Goal: Task Accomplishment & Management: Use online tool/utility

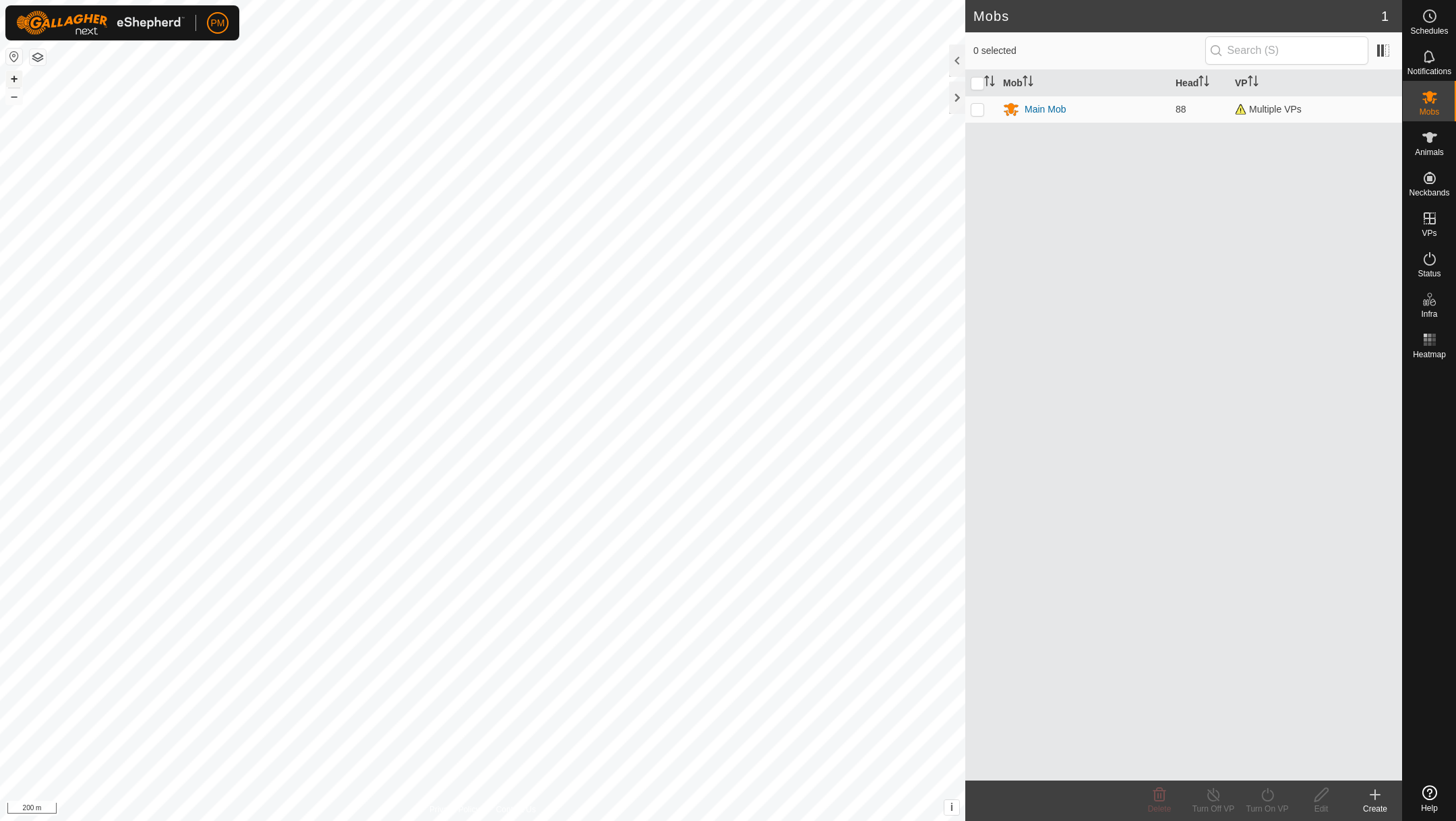
click at [15, 81] on button "+" at bounding box center [14, 79] width 16 height 16
click at [1325, 213] on link "In Rotation" at bounding box center [1344, 217] width 115 height 27
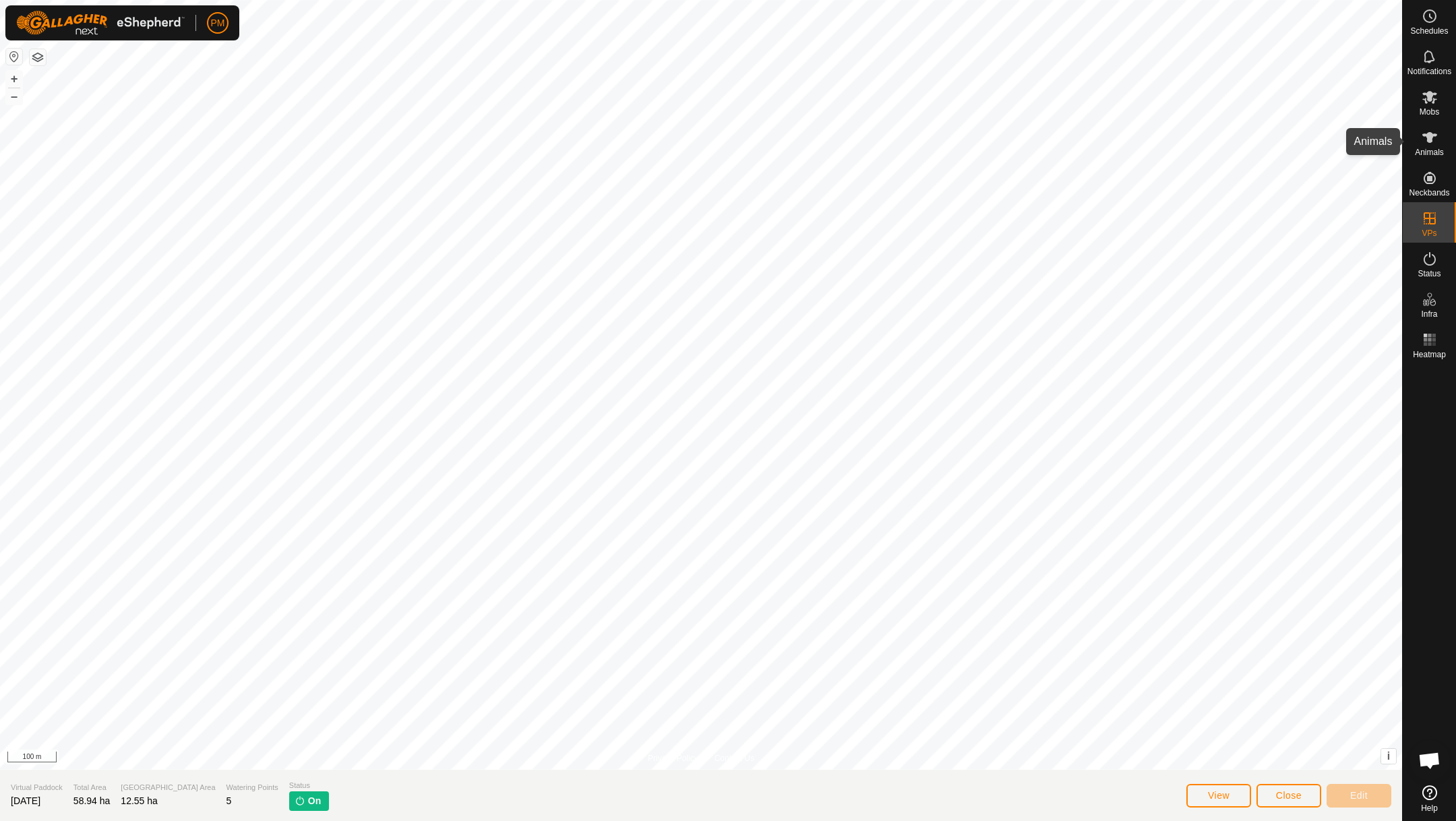
click at [1429, 138] on icon at bounding box center [1430, 138] width 15 height 11
click at [1427, 145] on es-animals-svg-icon at bounding box center [1429, 137] width 24 height 21
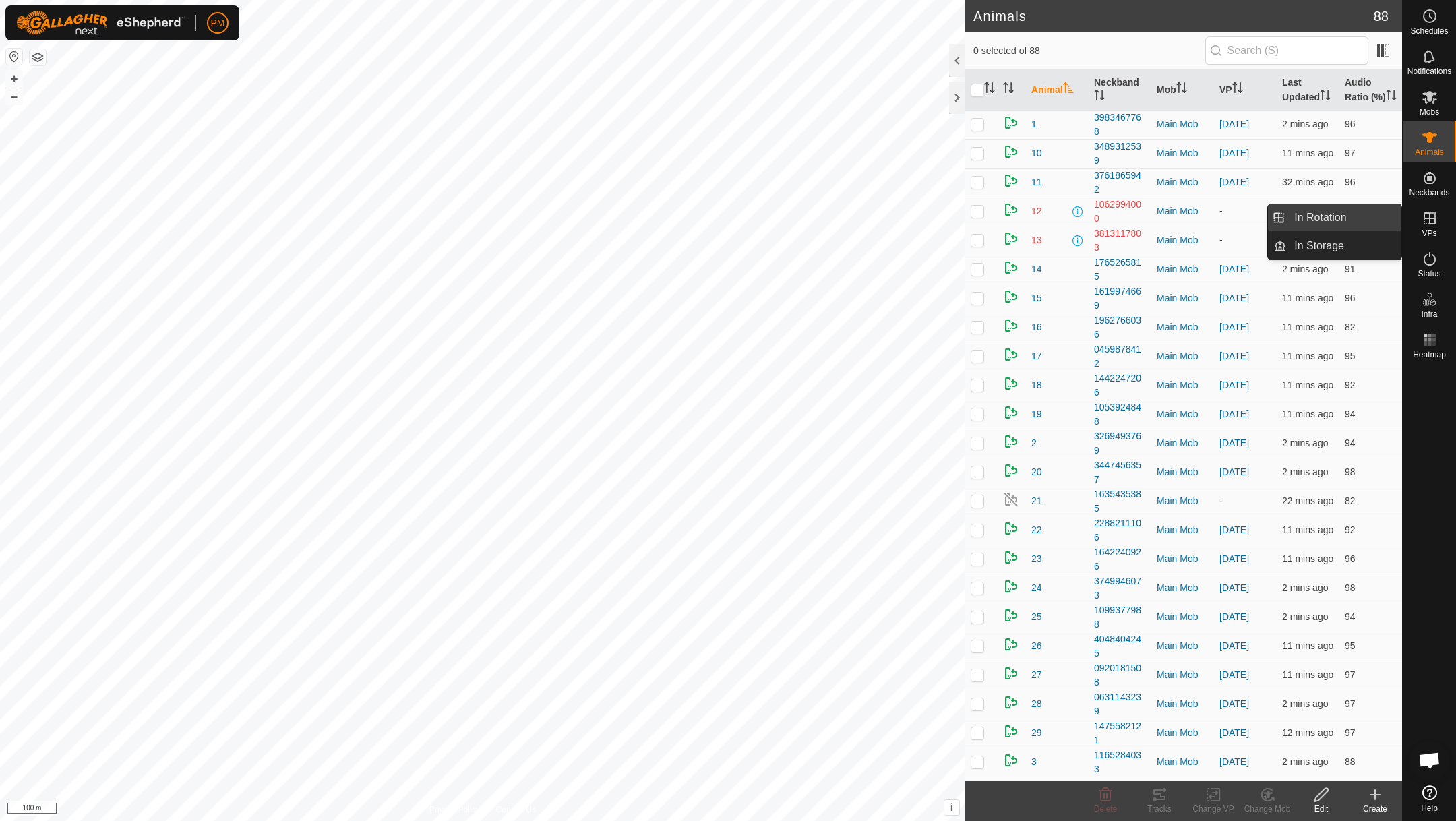
click at [1315, 214] on link "In Rotation" at bounding box center [1344, 217] width 115 height 27
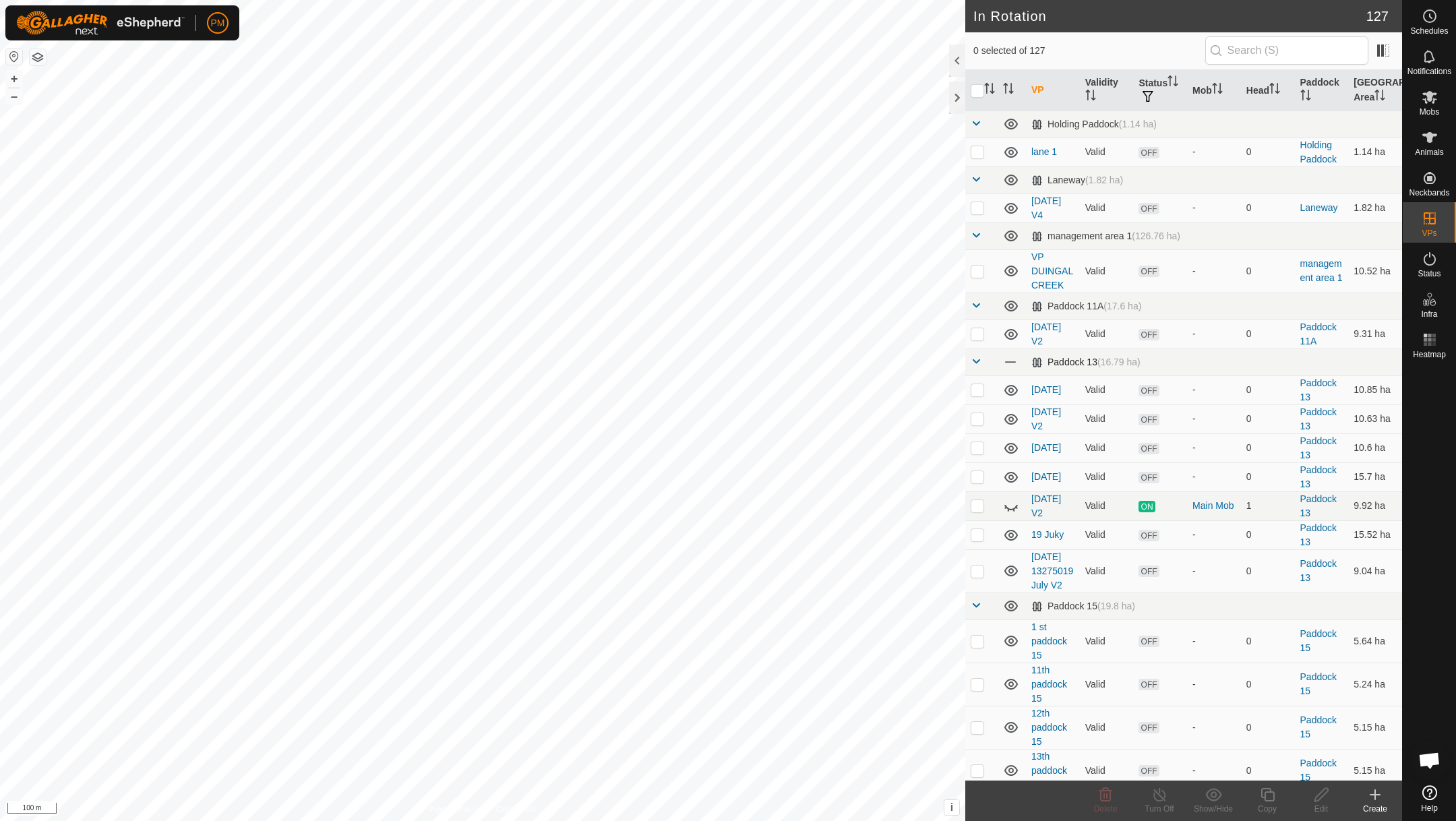
checkbox input "true"
click at [1266, 794] on icon at bounding box center [1267, 795] width 17 height 16
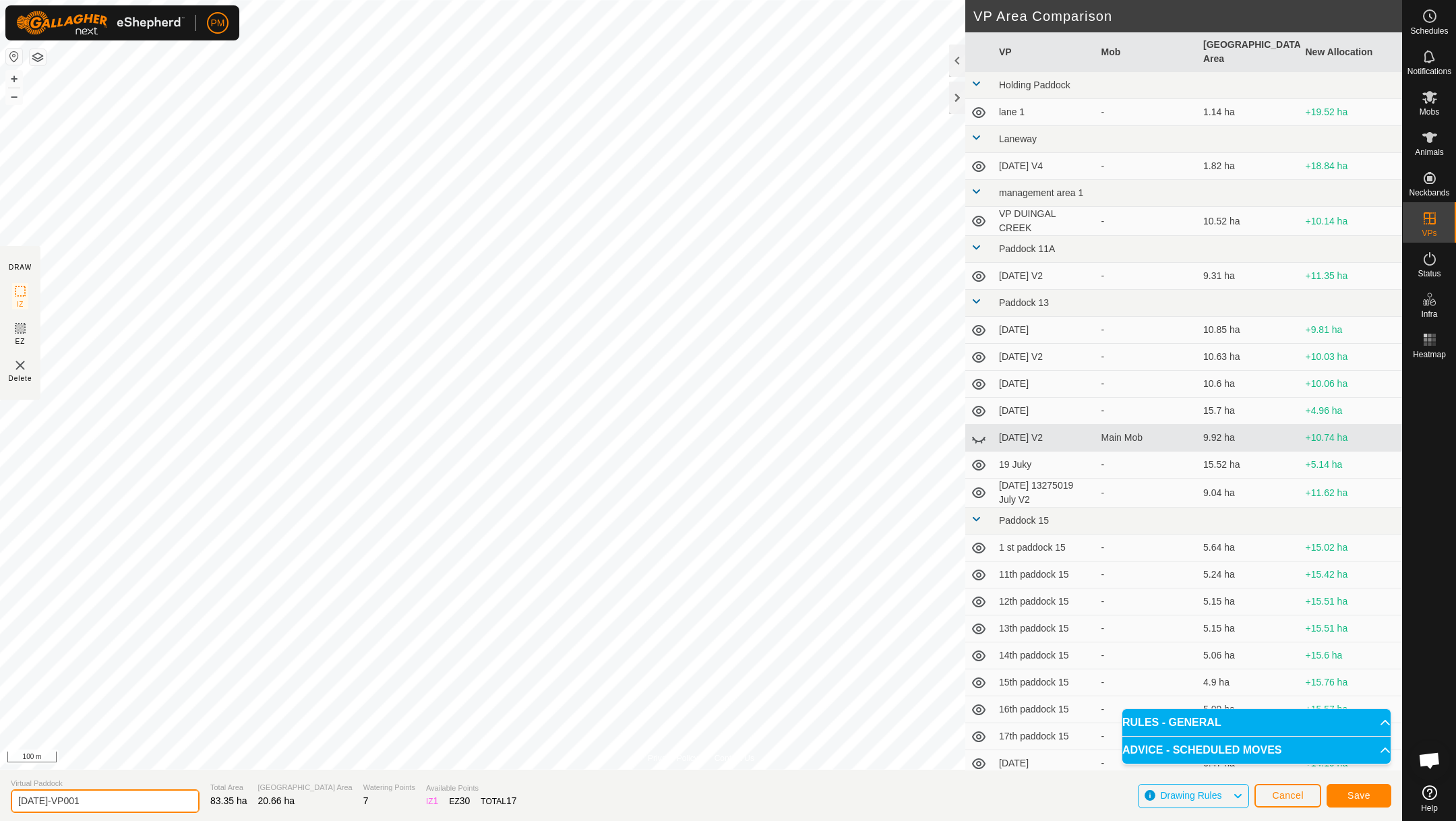
drag, startPoint x: 108, startPoint y: 799, endPoint x: 6, endPoint y: 787, distance: 102.7
click at [6, 787] on section "Virtual Paddock [DATE]-VP001 Total Area 83.35 ha Grazing Area 20.66 ha Watering…" at bounding box center [701, 795] width 1402 height 51
type input "[DATE]"
click at [1351, 790] on span "Save" at bounding box center [1359, 796] width 23 height 11
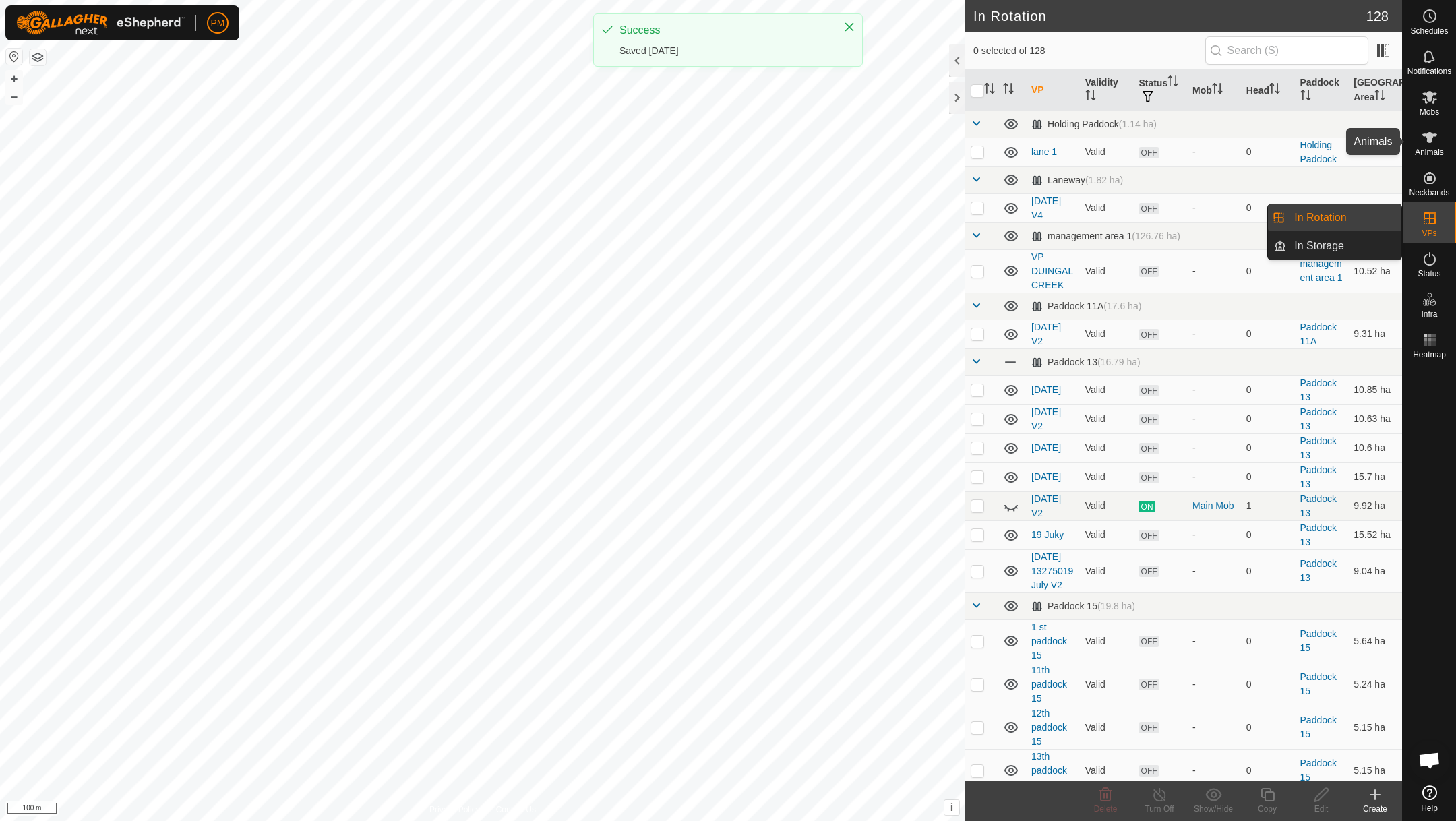
click at [1429, 146] on es-animals-svg-icon at bounding box center [1429, 137] width 24 height 21
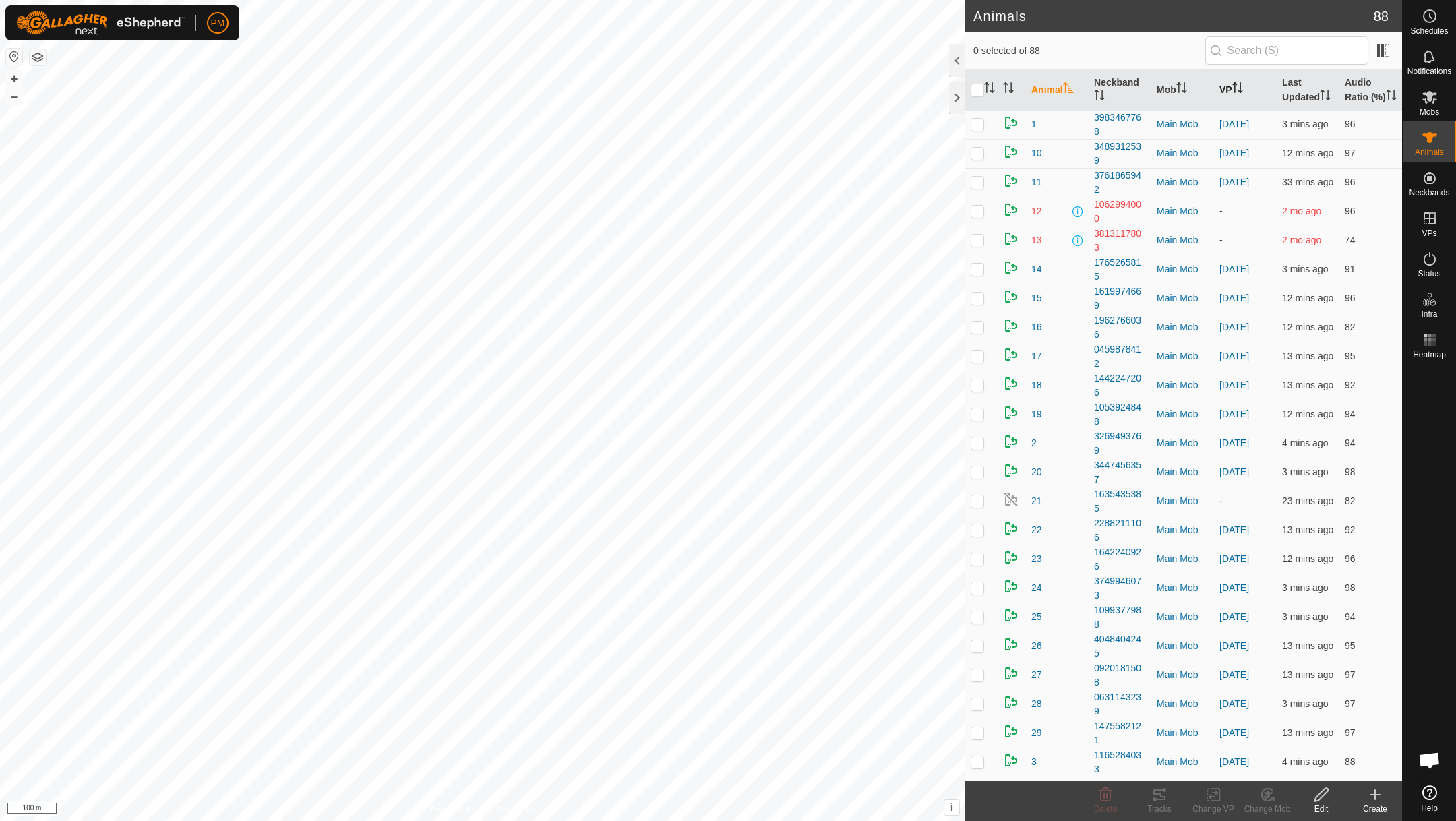
click at [1223, 93] on th "VP" at bounding box center [1245, 90] width 62 height 40
click at [977, 97] on input "checkbox" at bounding box center [978, 91] width 14 height 14
checkbox input "true"
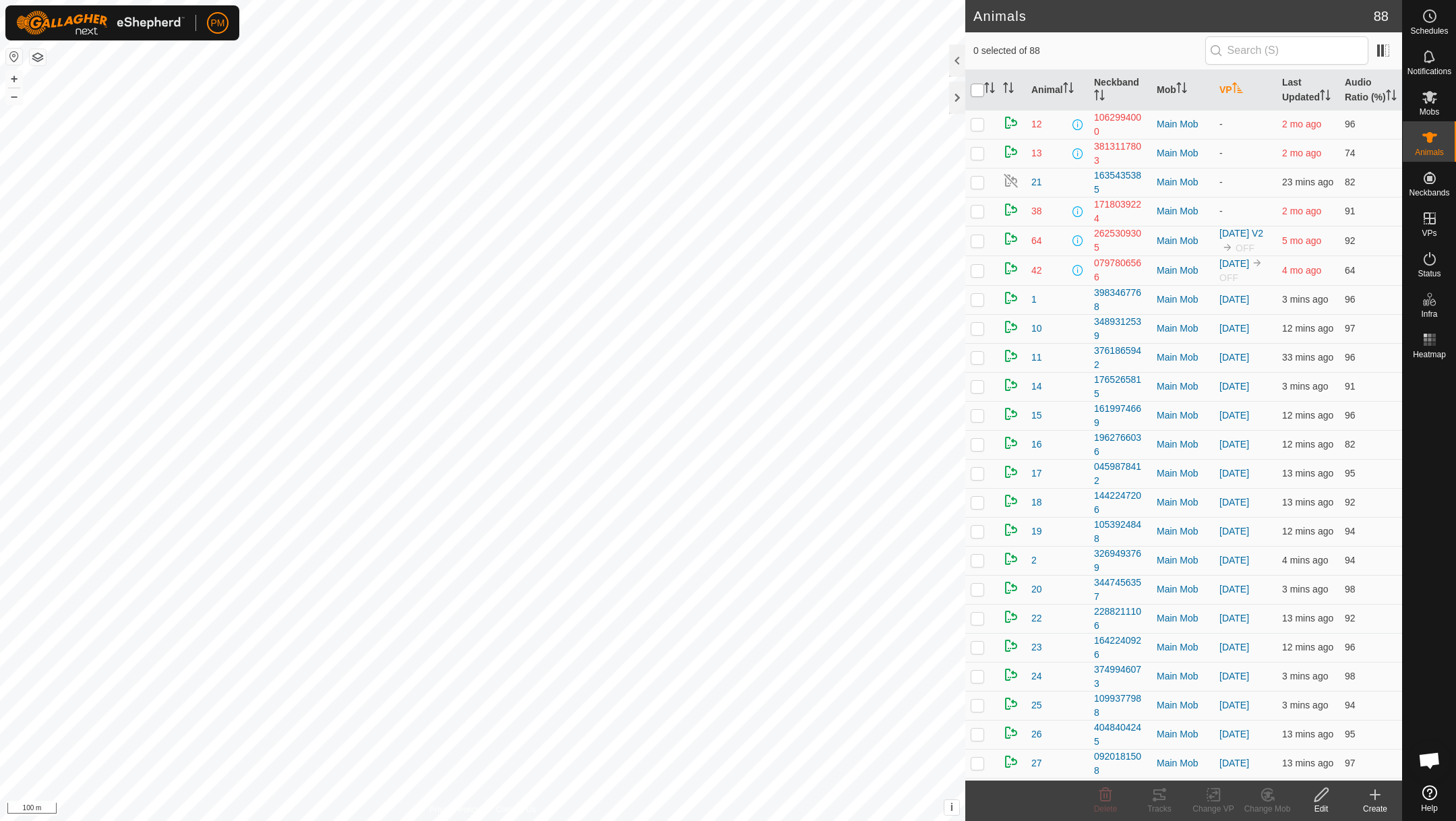
checkbox input "true"
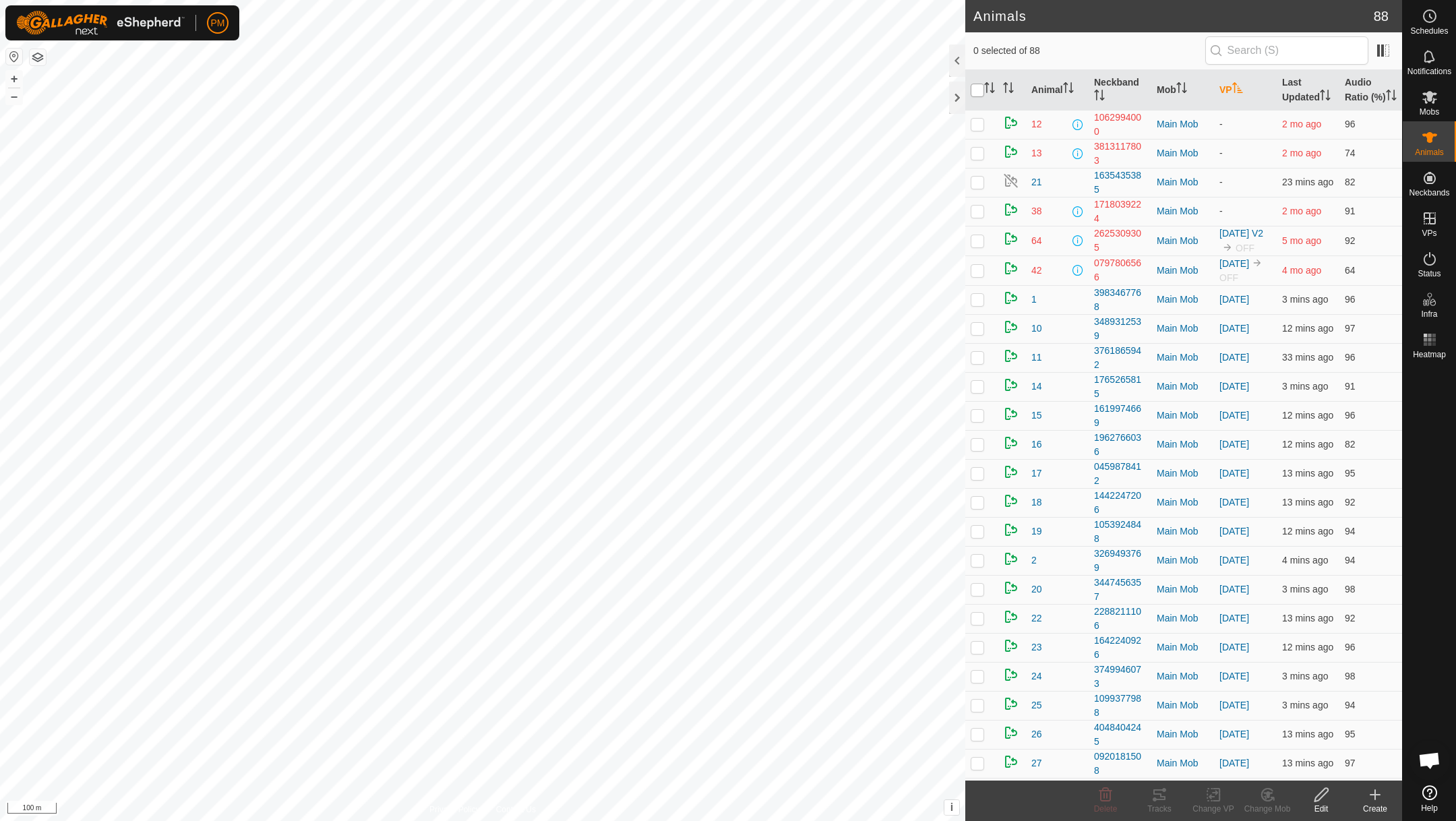
checkbox input "true"
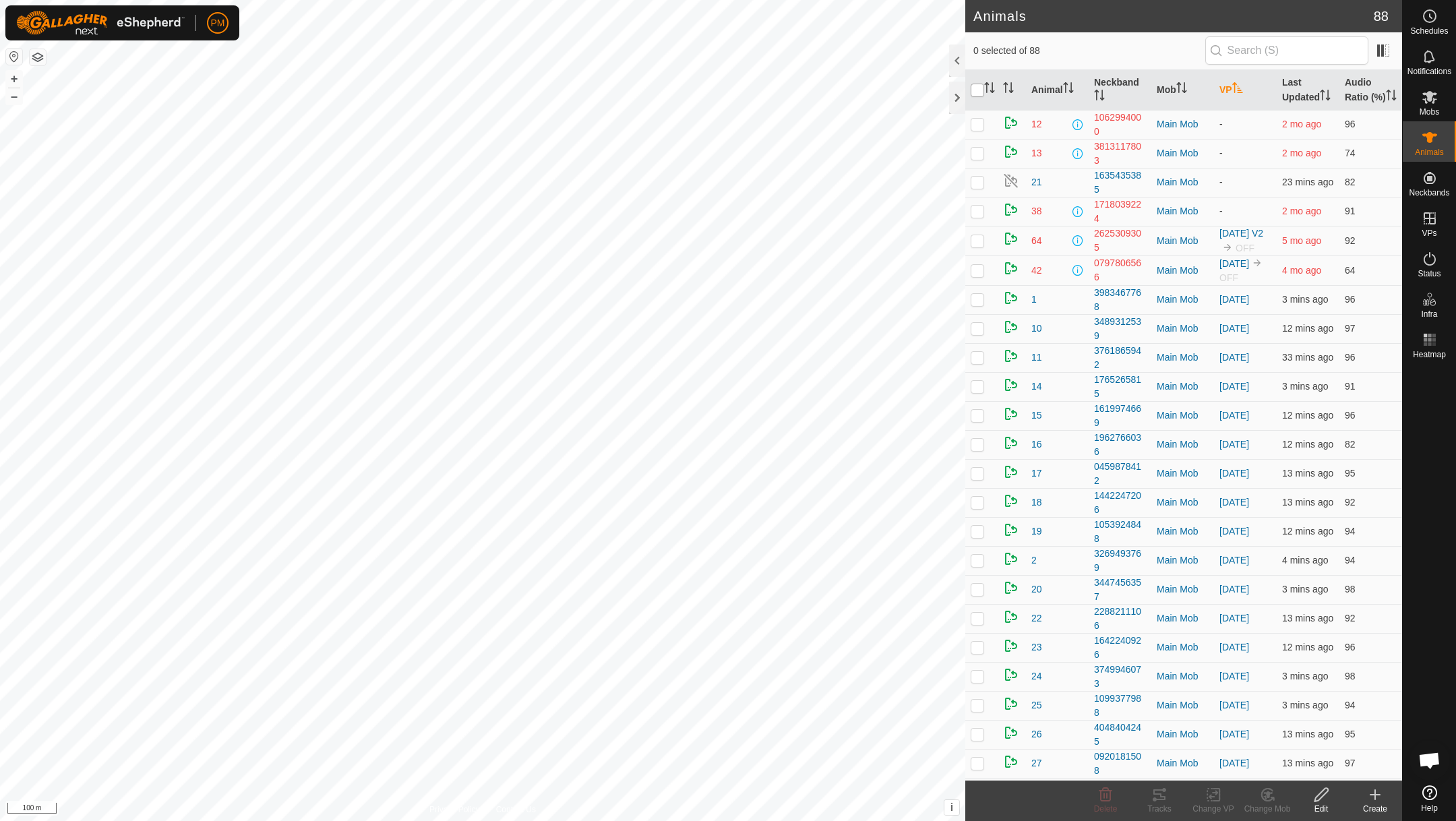
checkbox input "true"
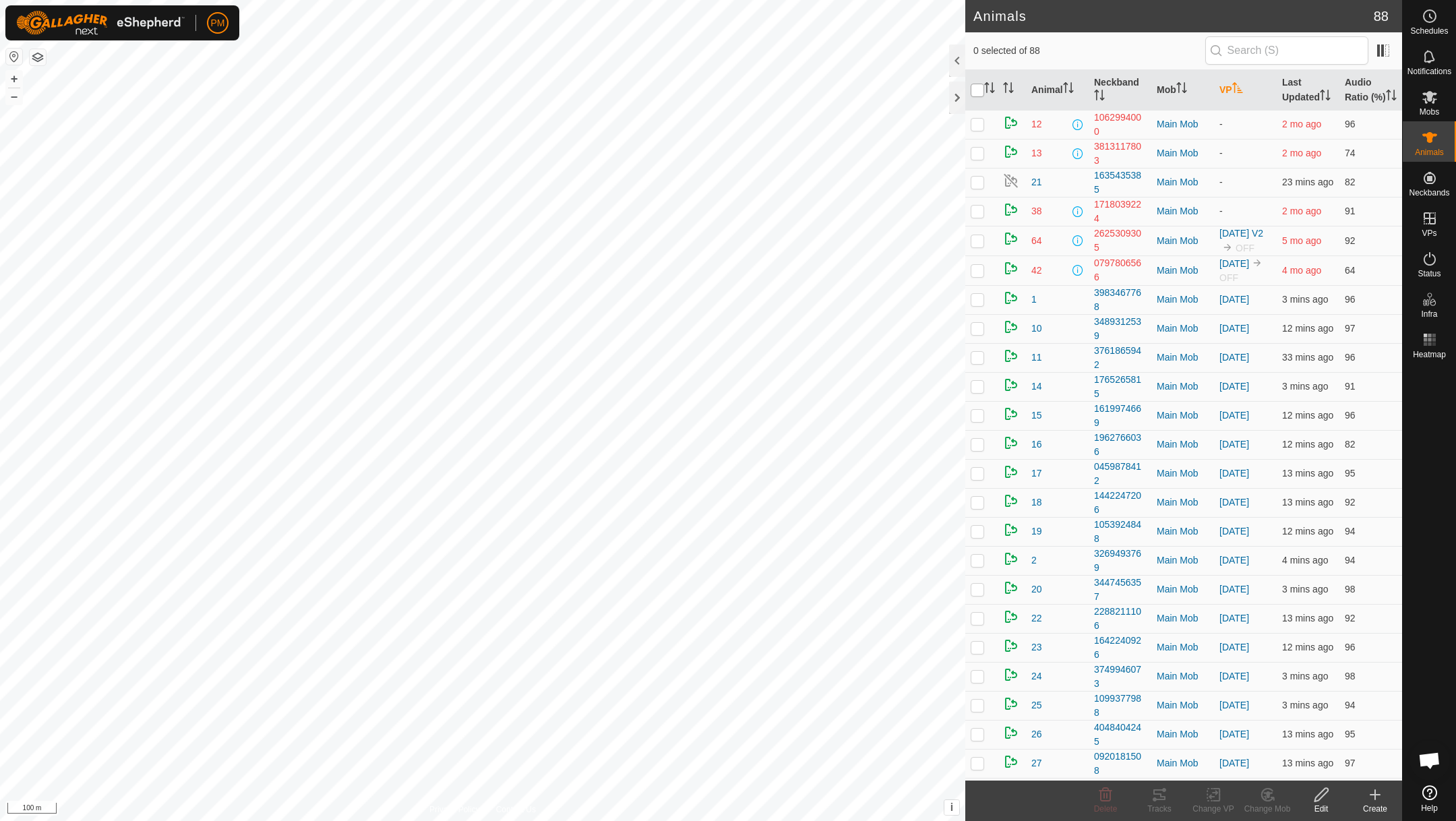
checkbox input "true"
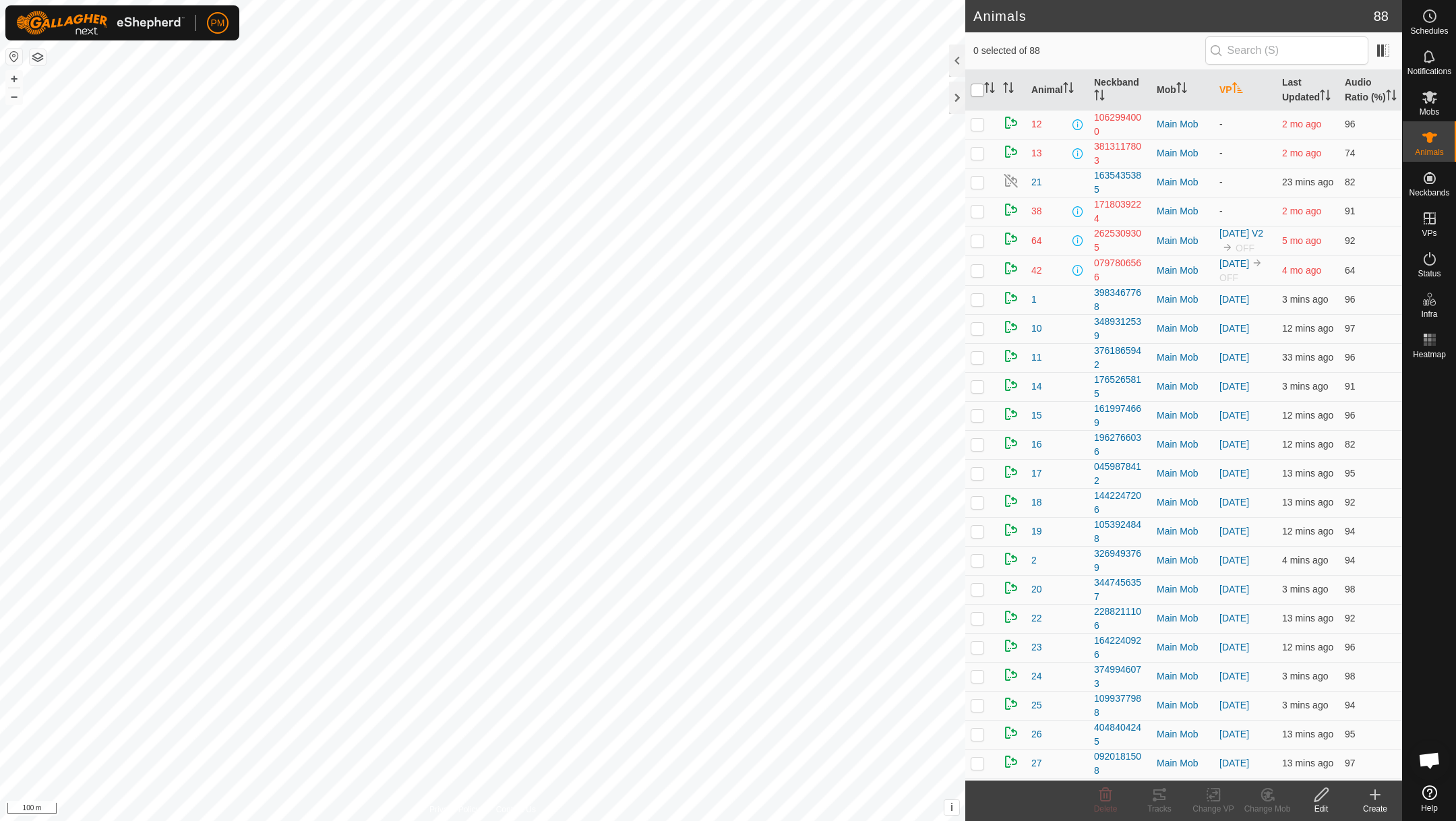
checkbox input "true"
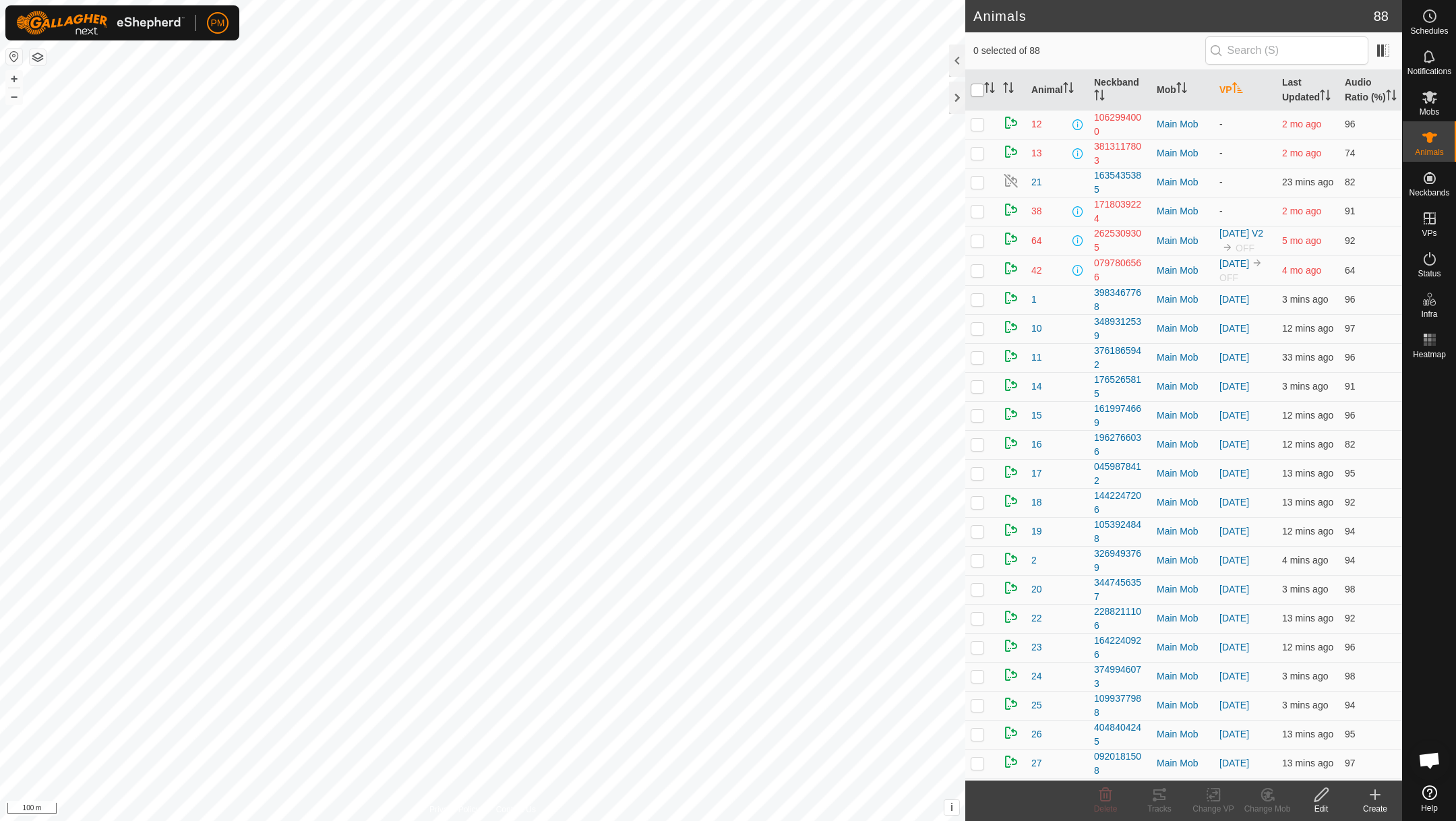
checkbox input "true"
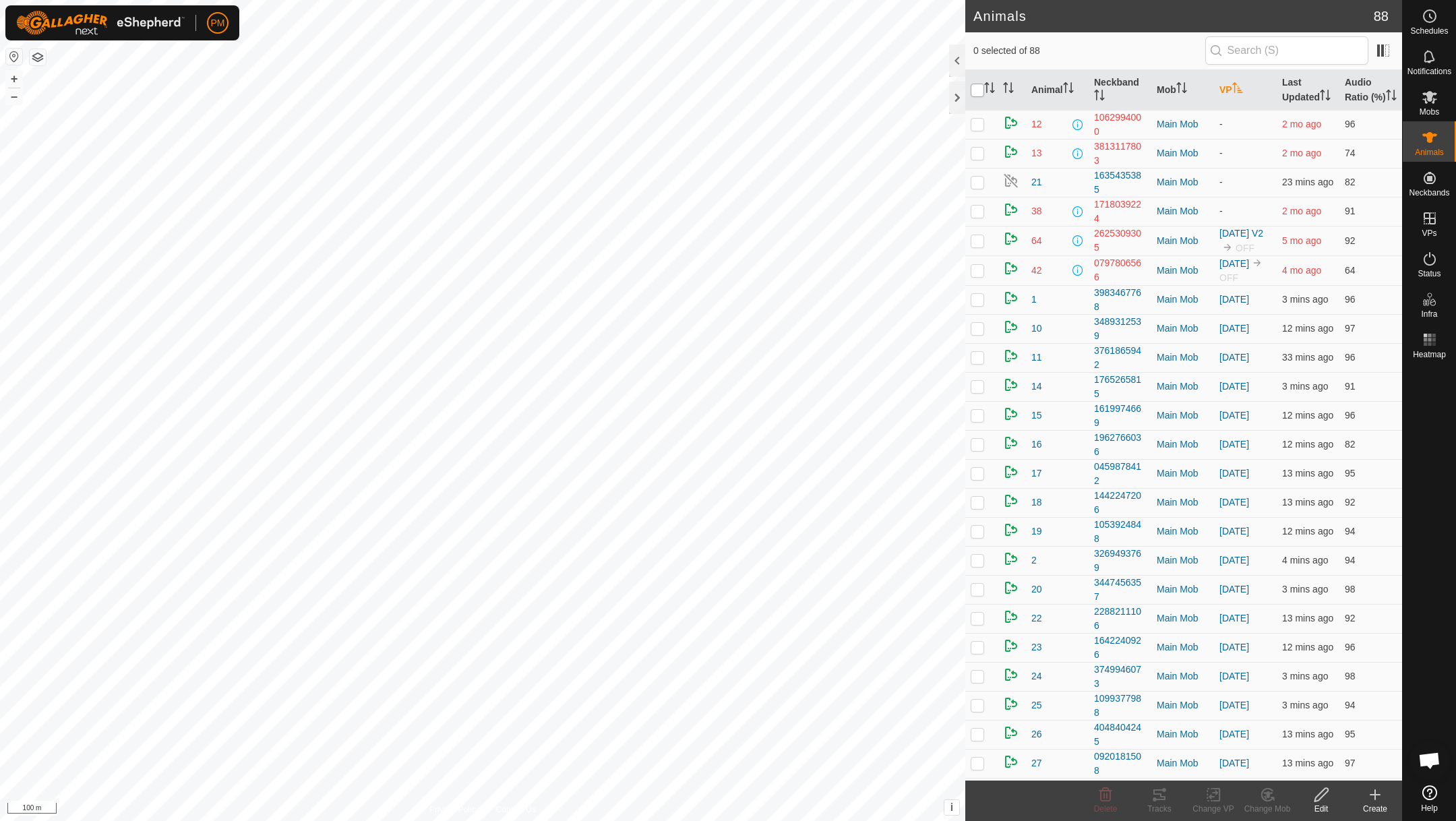
checkbox input "true"
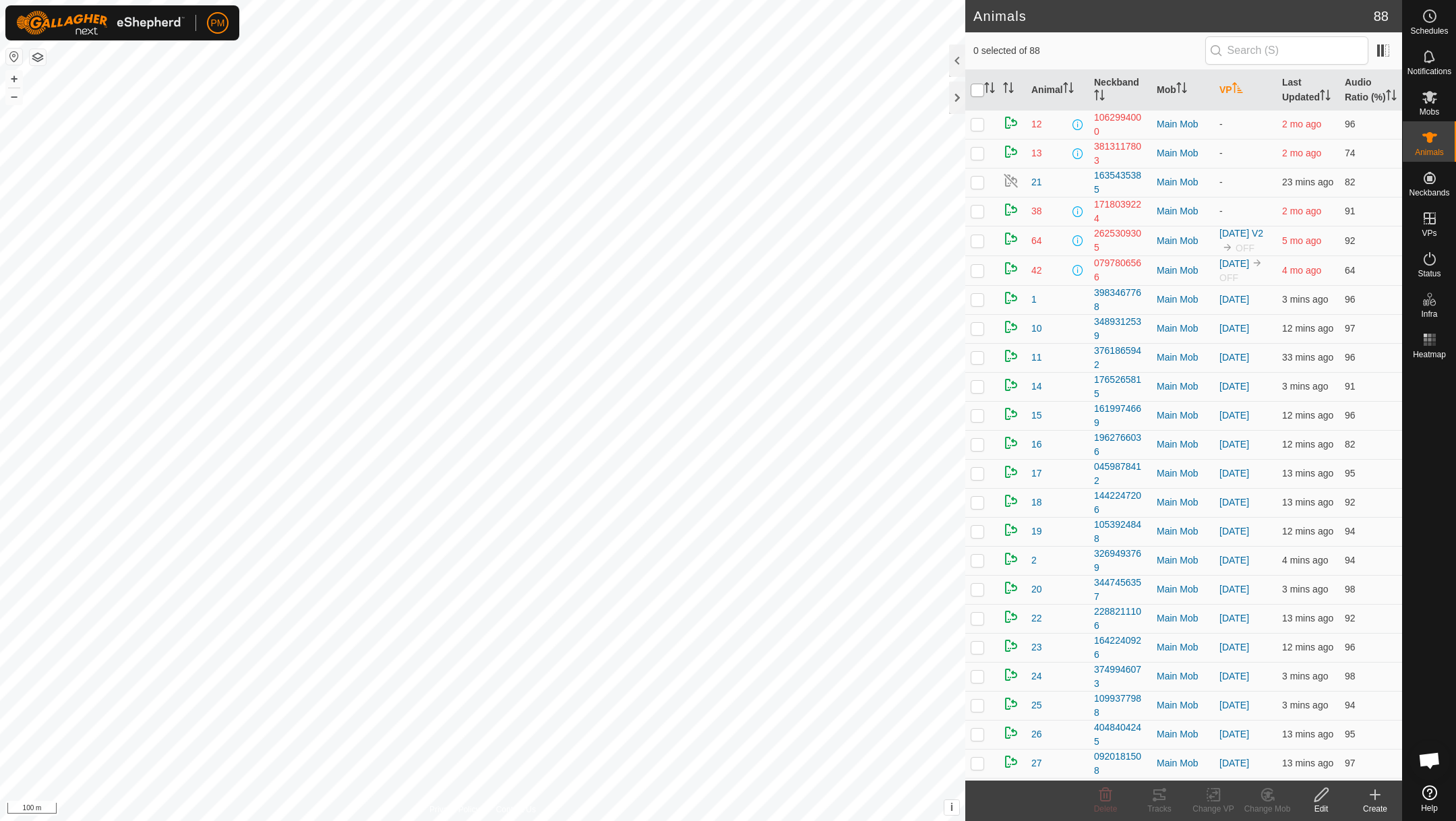
checkbox input "true"
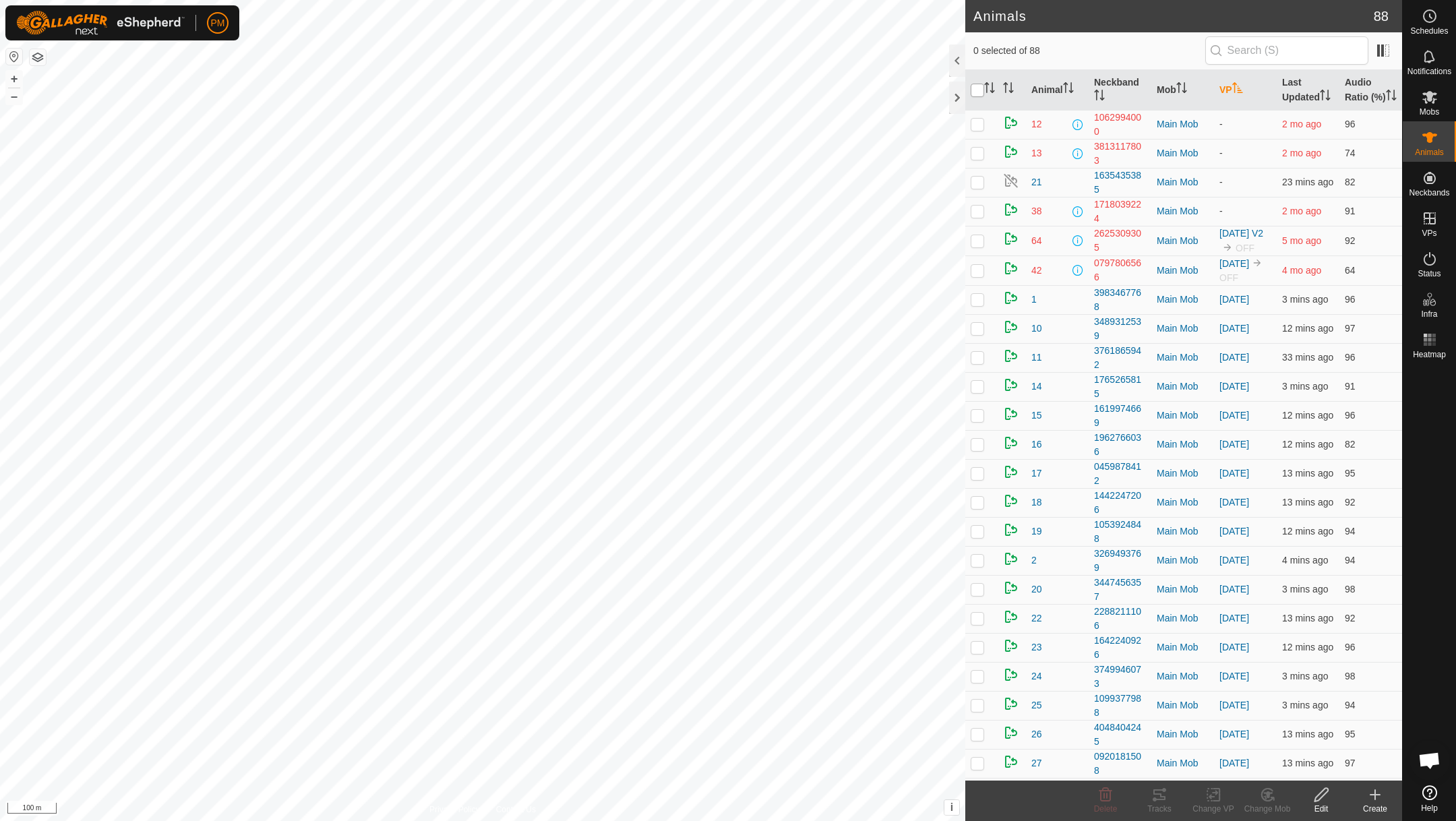
checkbox input "true"
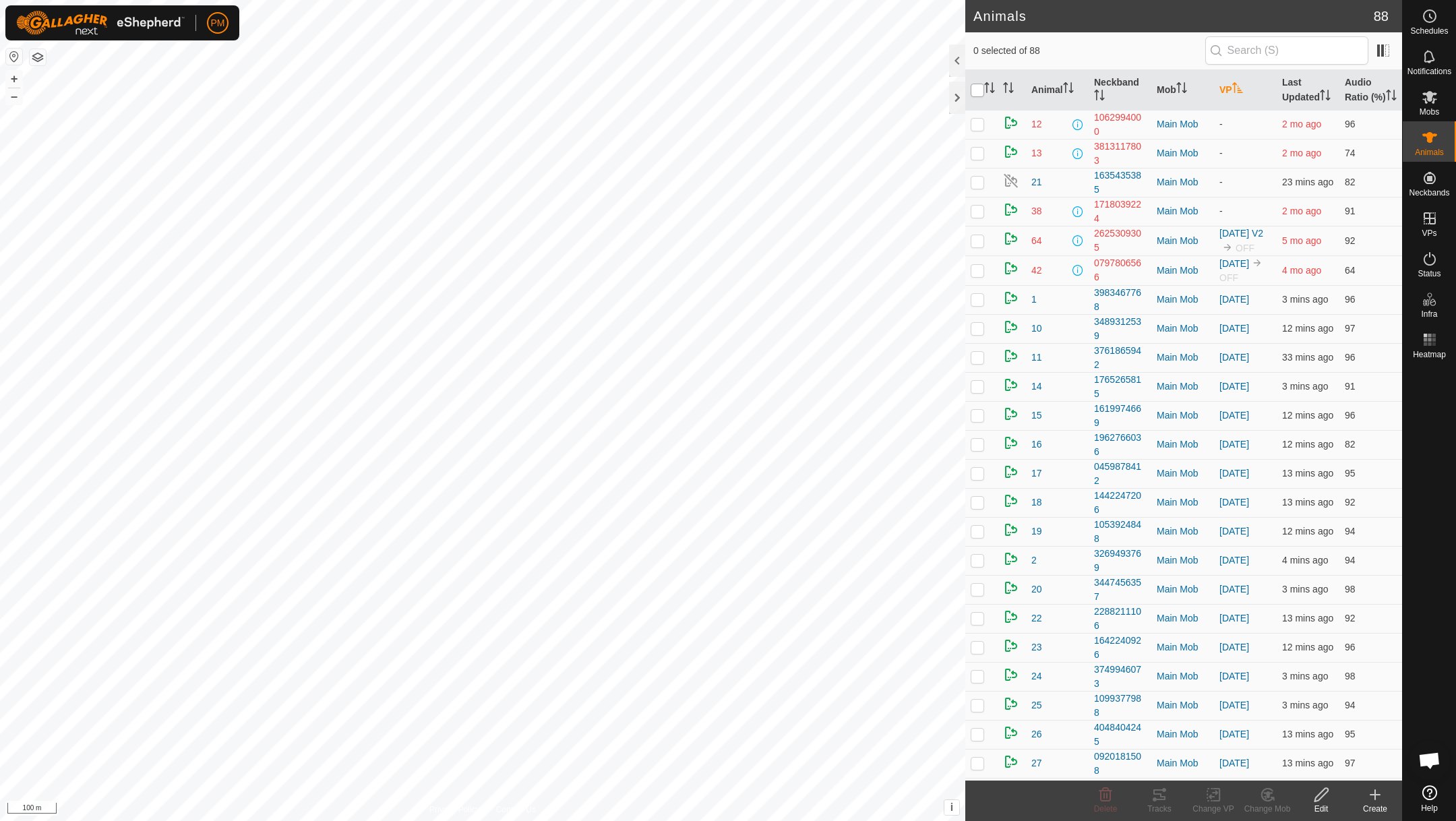
checkbox input "true"
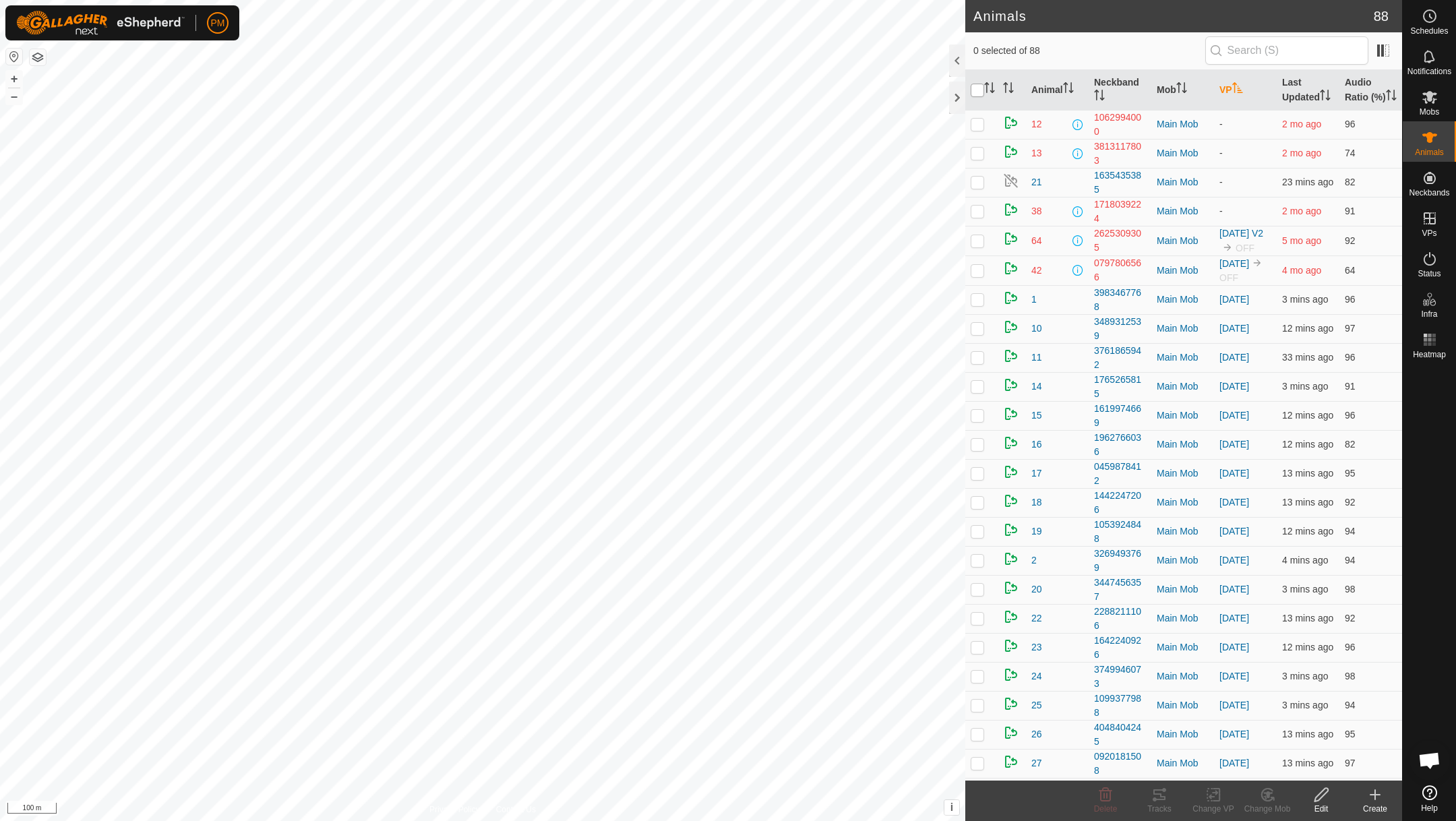
checkbox input "true"
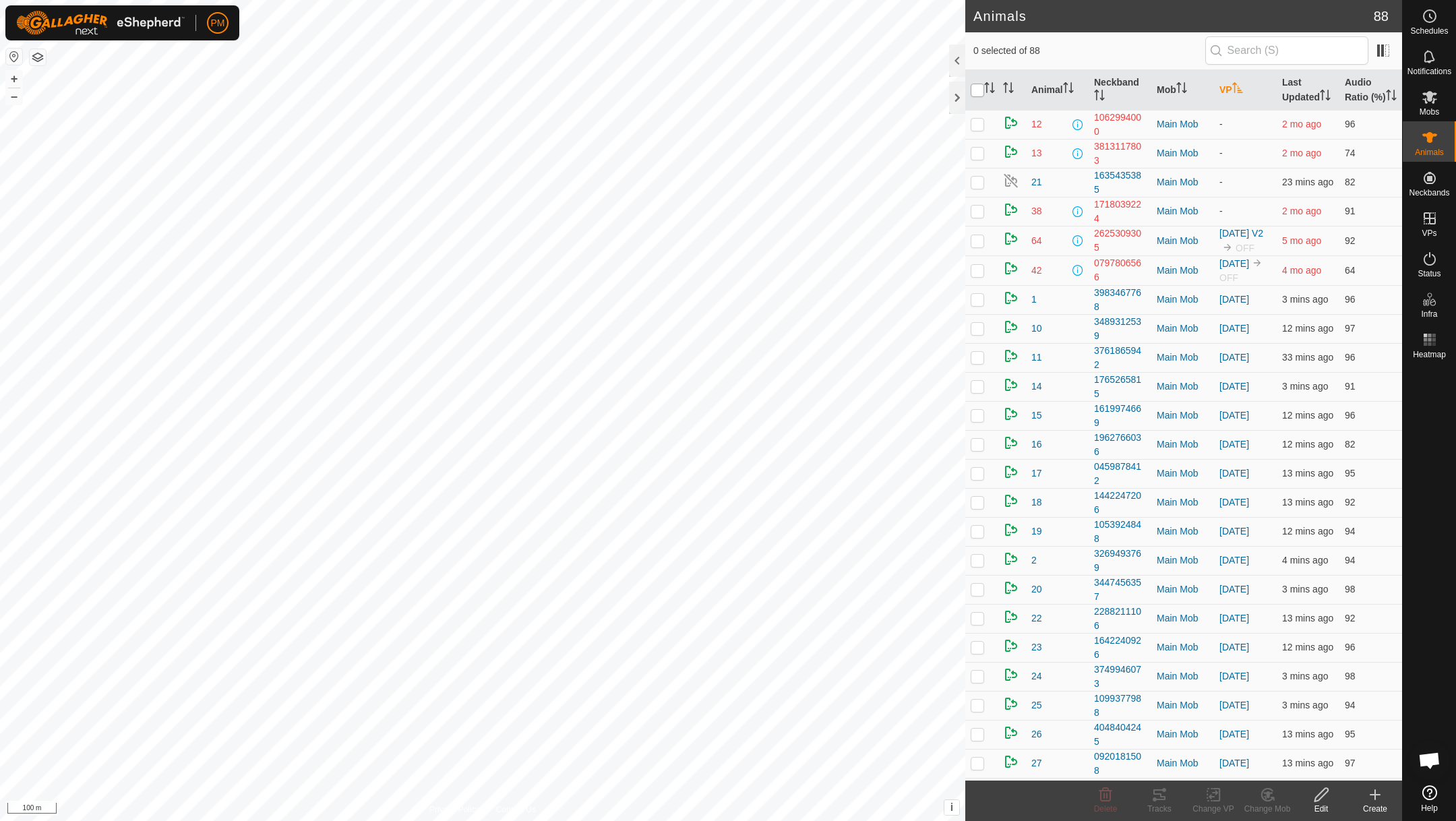
checkbox input "true"
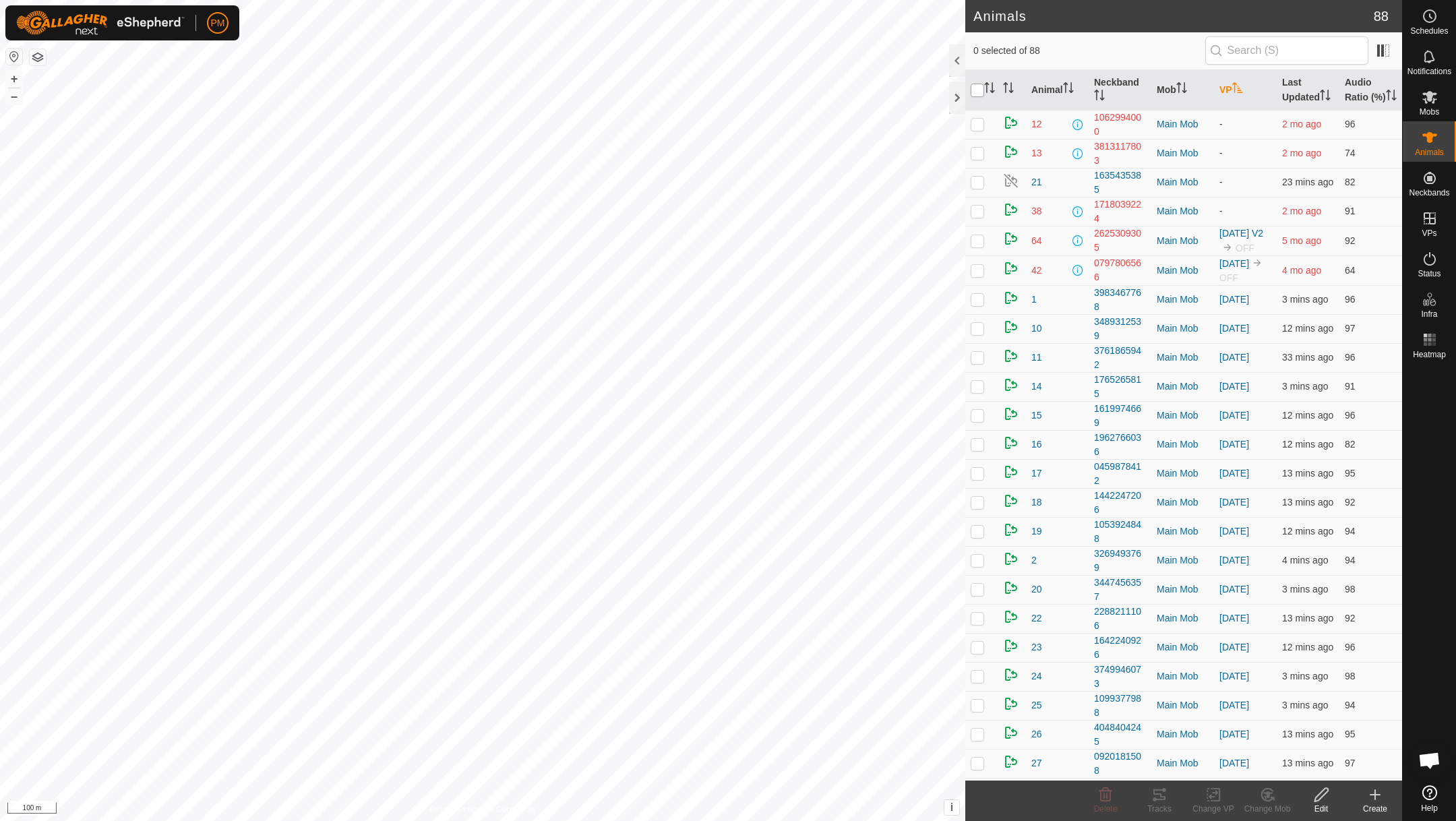
checkbox input "true"
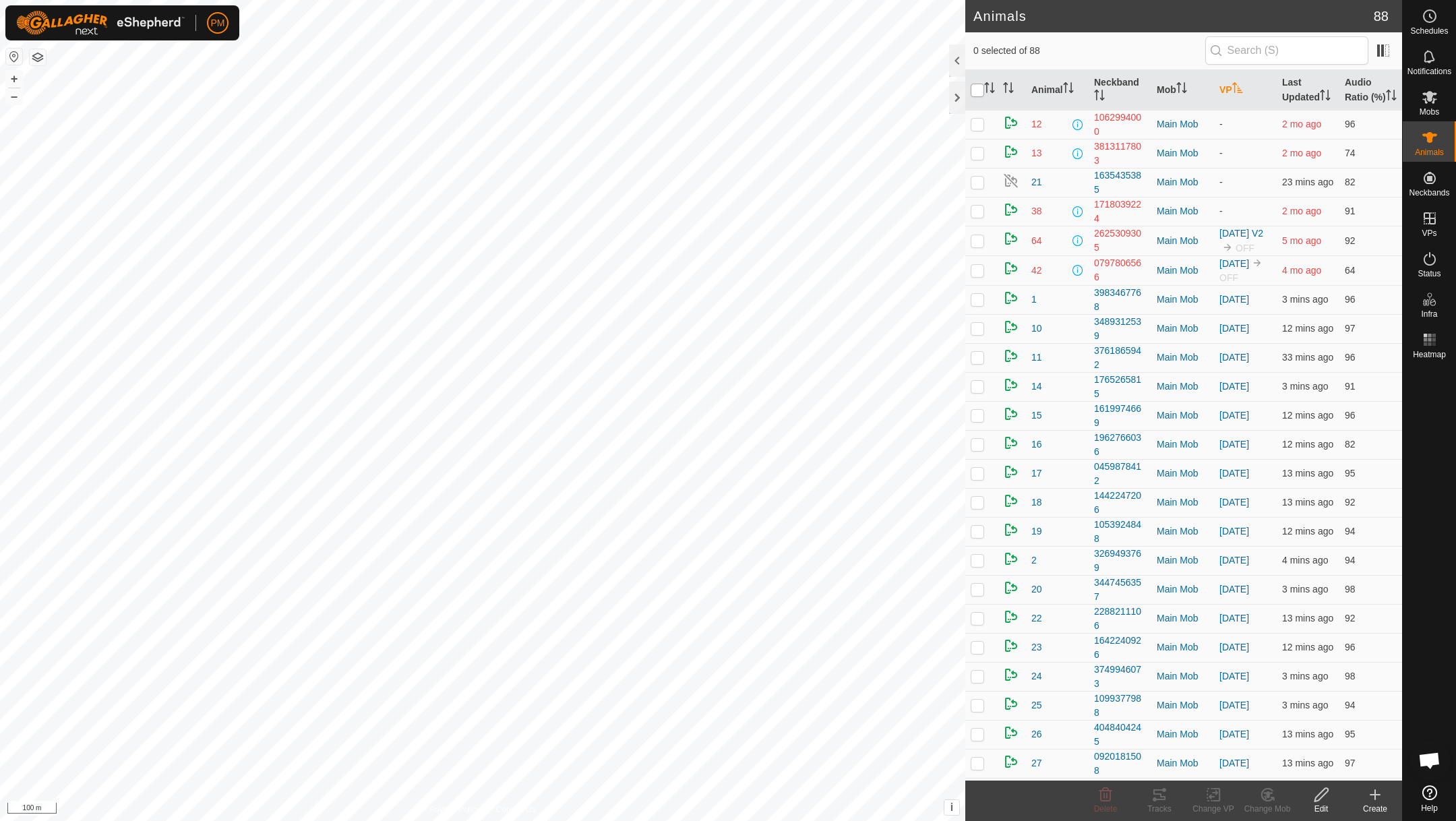
checkbox input "true"
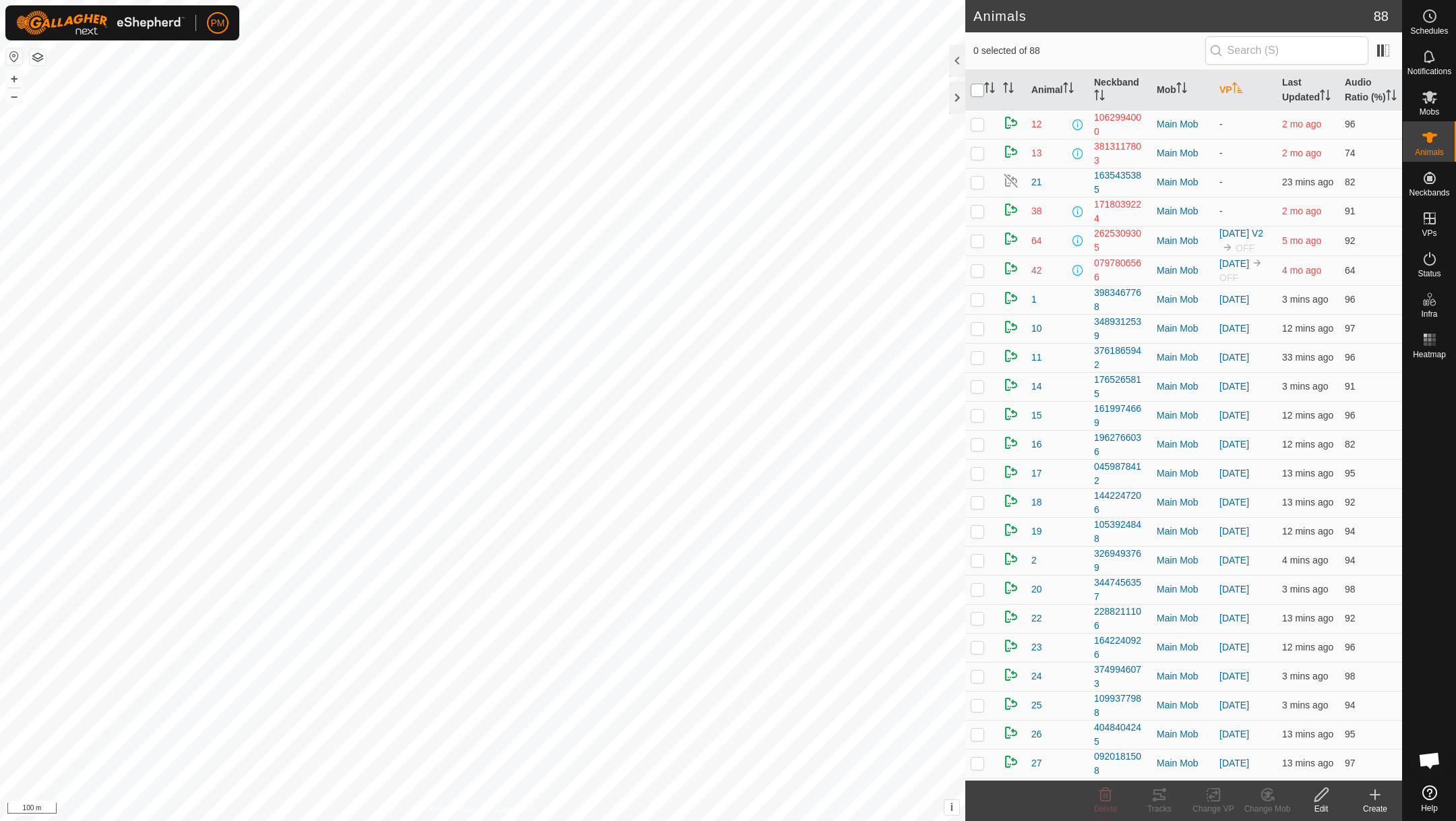
checkbox input "true"
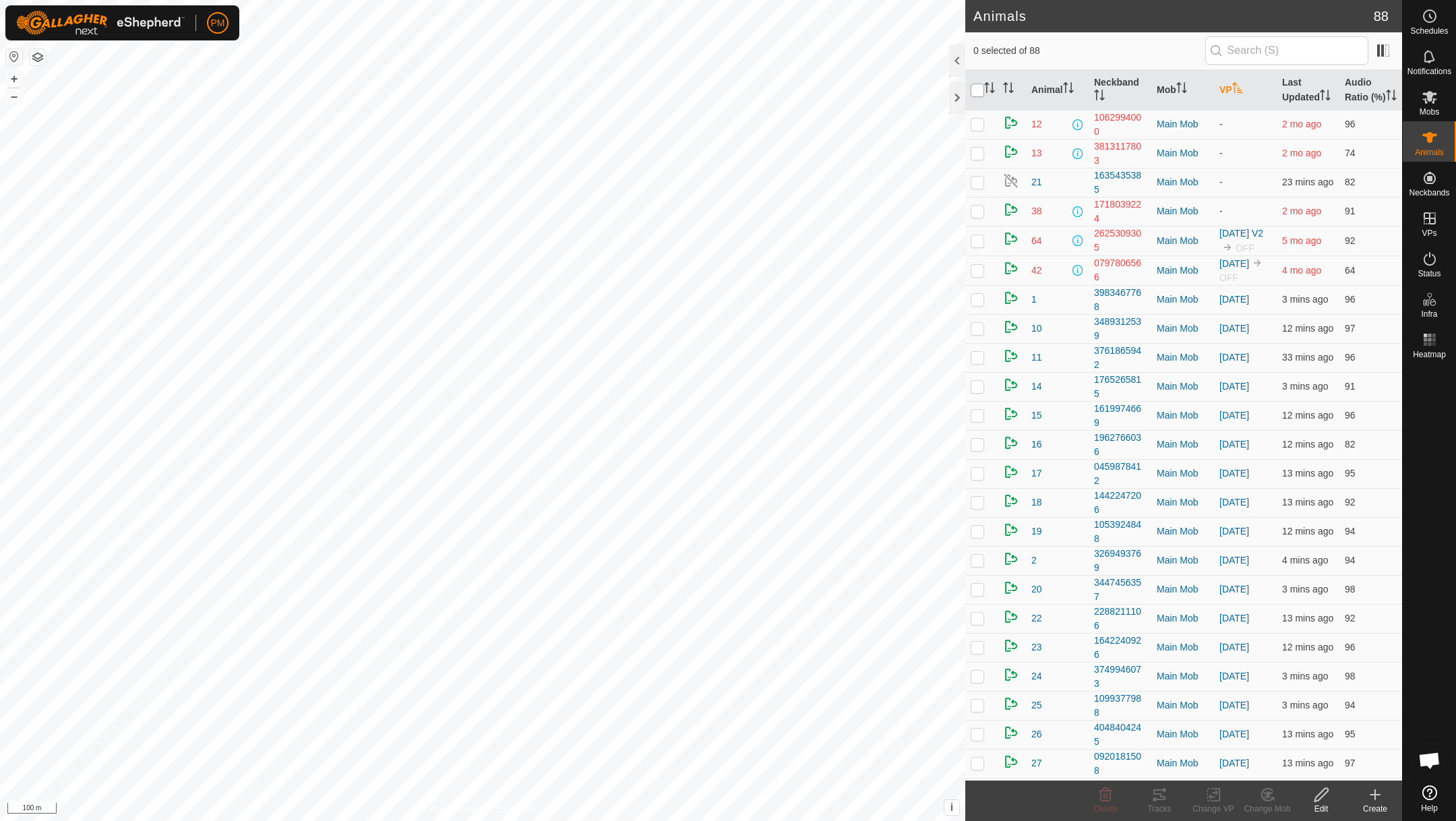
checkbox input "true"
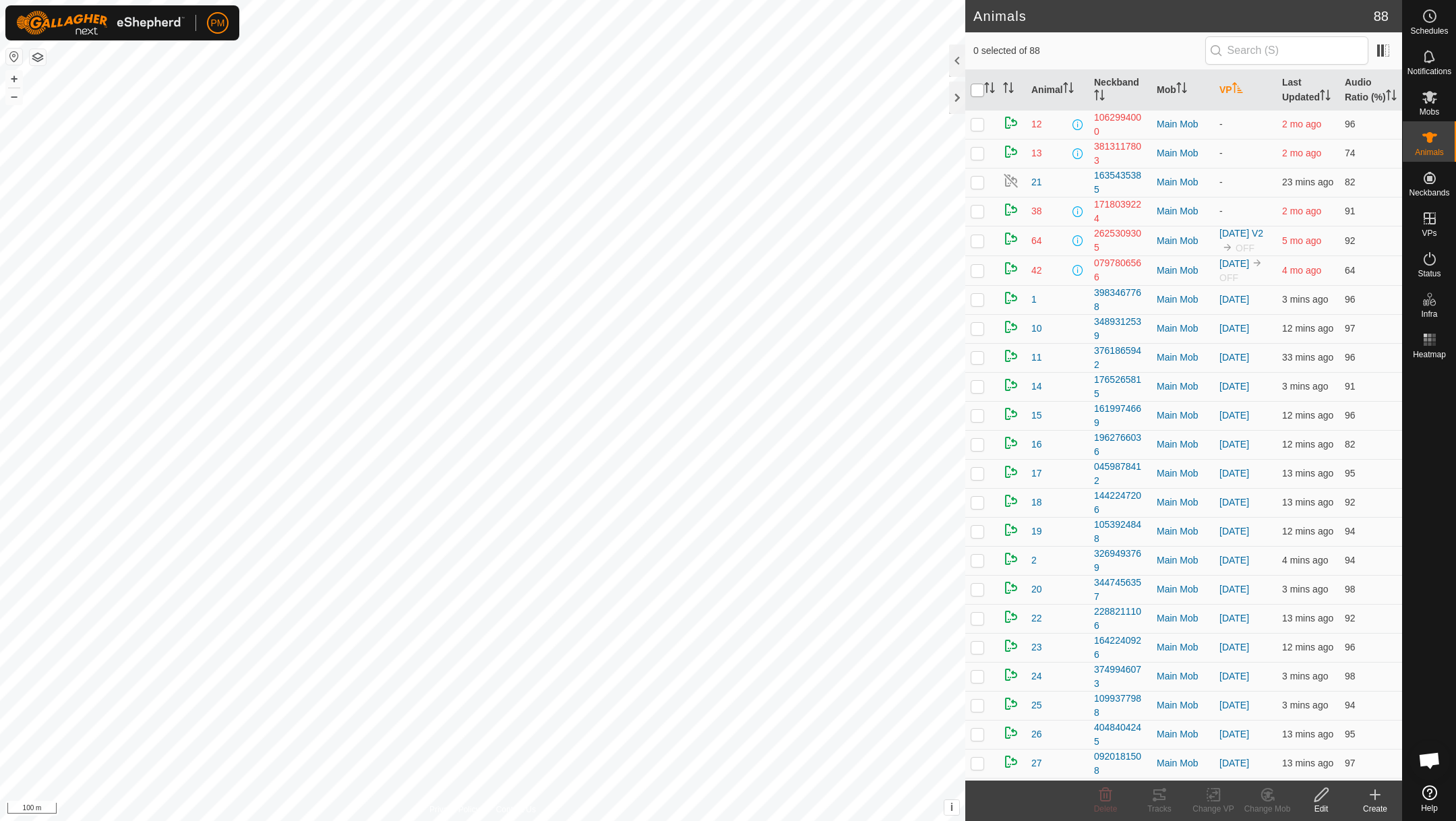
checkbox input "true"
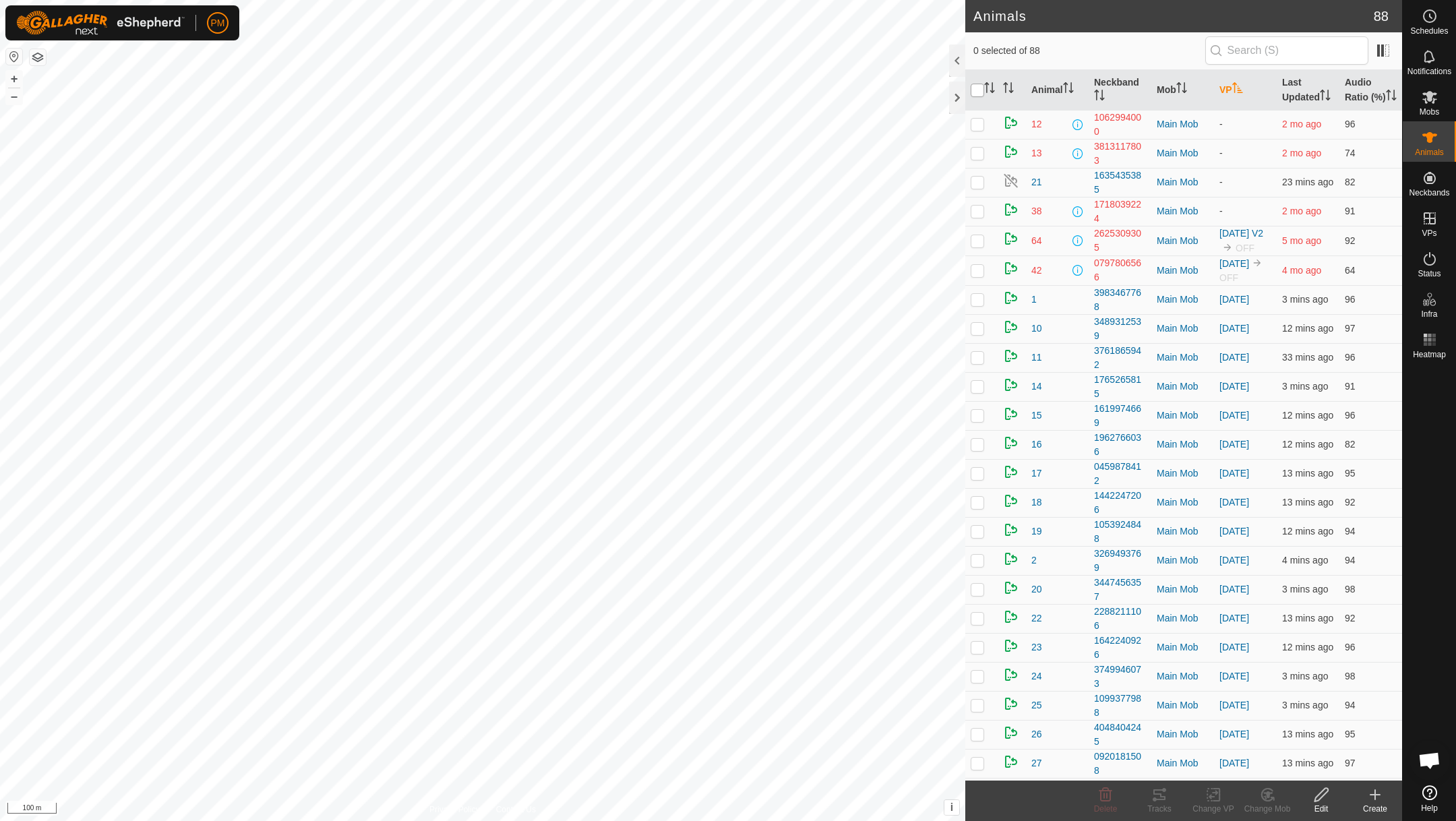
checkbox input "true"
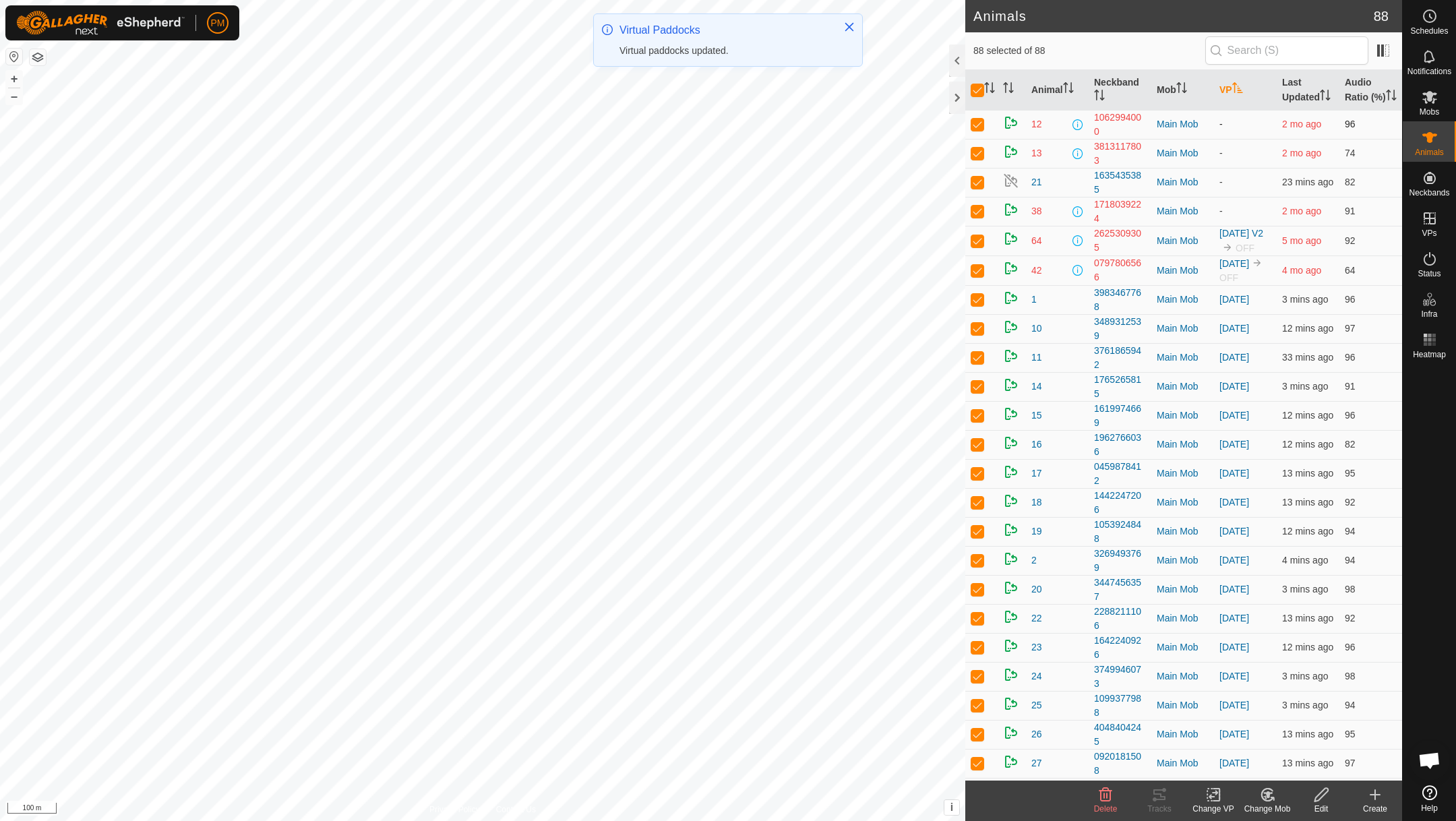
click at [978, 130] on p-checkbox at bounding box center [978, 124] width 14 height 11
checkbox input "false"
click at [980, 158] on p-checkbox at bounding box center [978, 153] width 14 height 11
checkbox input "false"
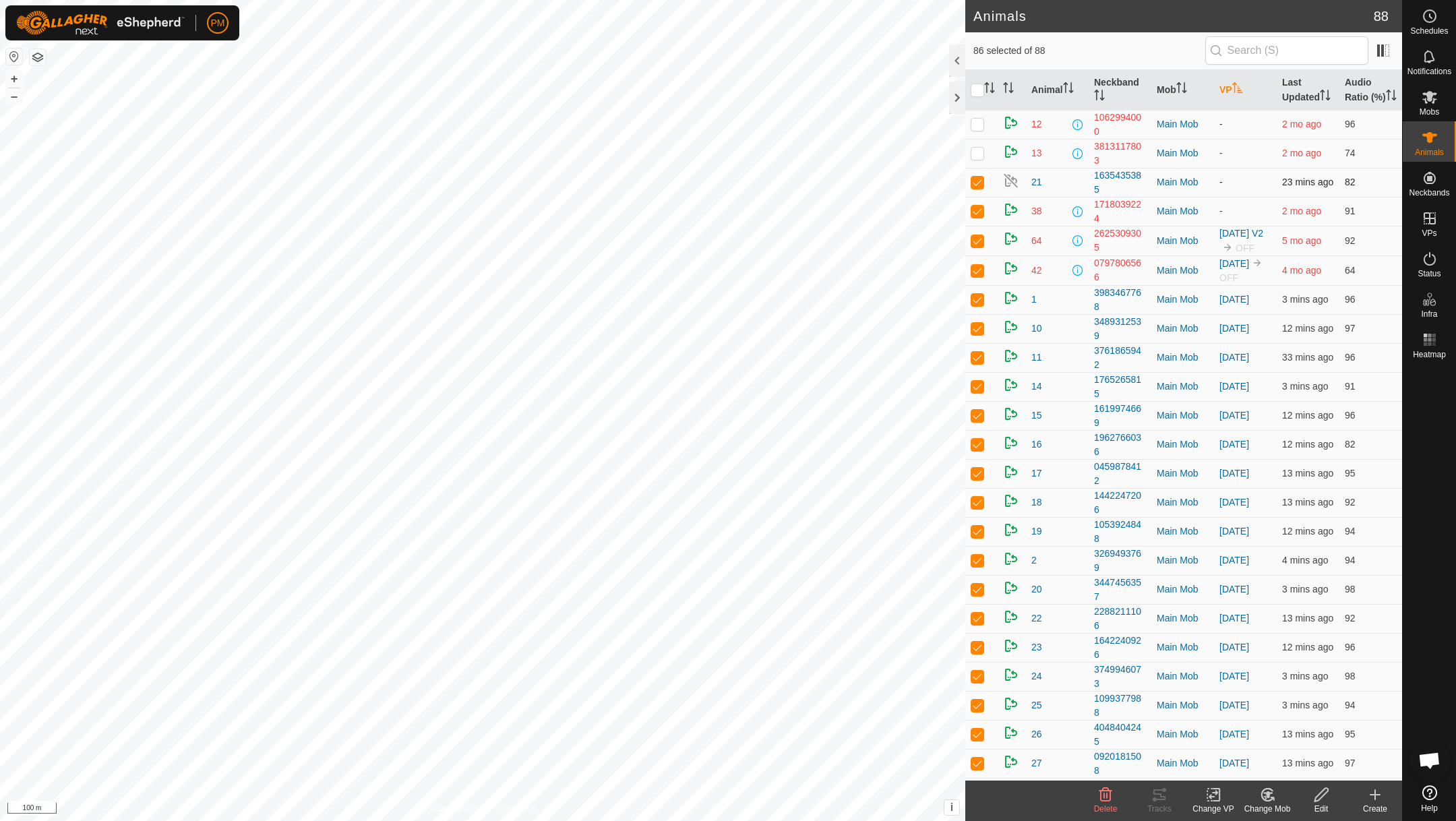
click at [977, 187] on p-checkbox at bounding box center [978, 182] width 14 height 11
checkbox input "false"
click at [978, 216] on p-checkbox at bounding box center [978, 211] width 14 height 11
checkbox input "false"
click at [975, 246] on p-checkbox at bounding box center [978, 241] width 14 height 11
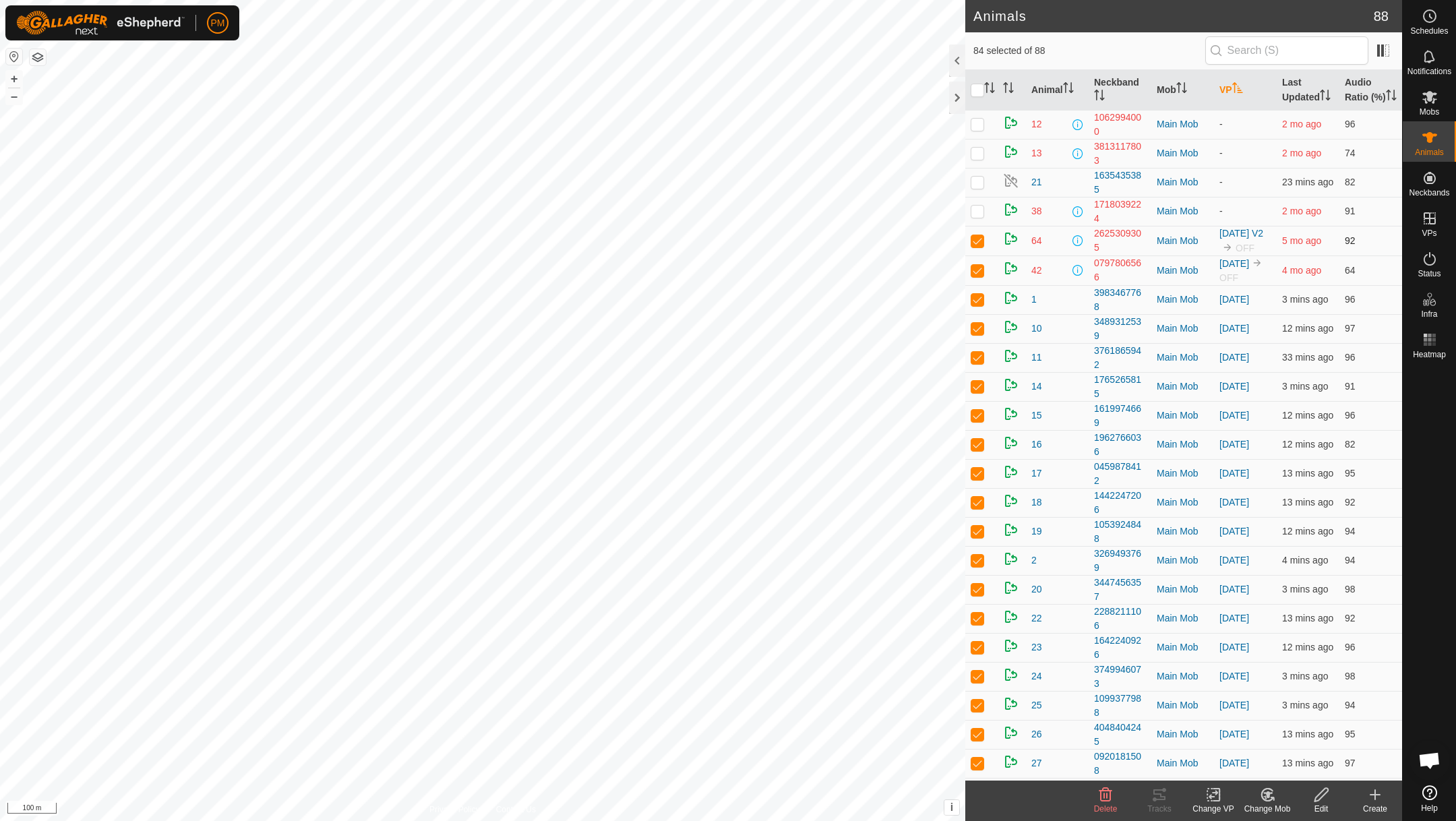
checkbox input "false"
click at [981, 276] on p-checkbox at bounding box center [978, 270] width 14 height 11
checkbox input "false"
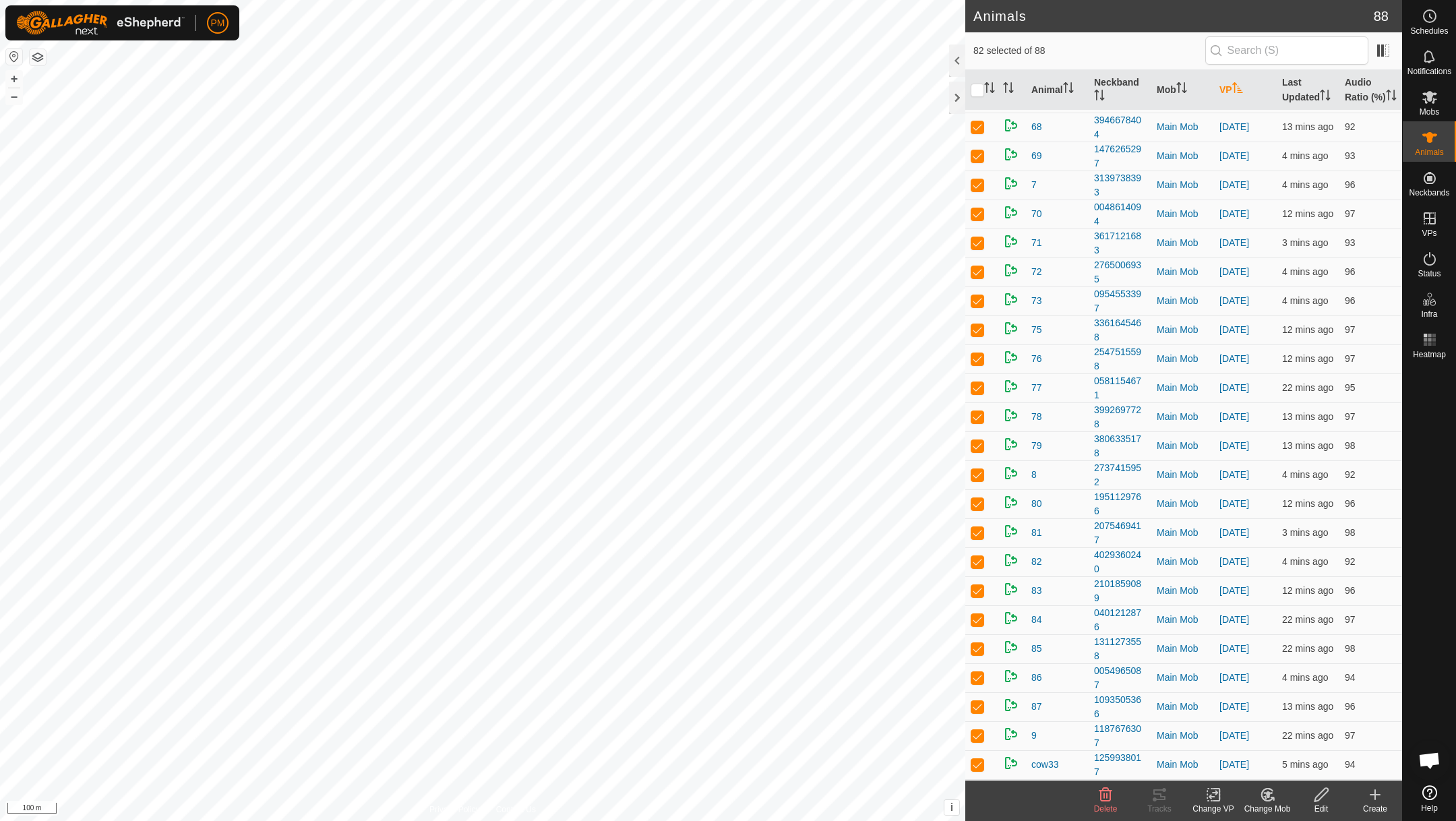
scroll to position [1942, 0]
click at [978, 734] on p-checkbox at bounding box center [978, 735] width 14 height 11
checkbox input "false"
click at [976, 768] on p-checkbox at bounding box center [978, 765] width 14 height 11
checkbox input "false"
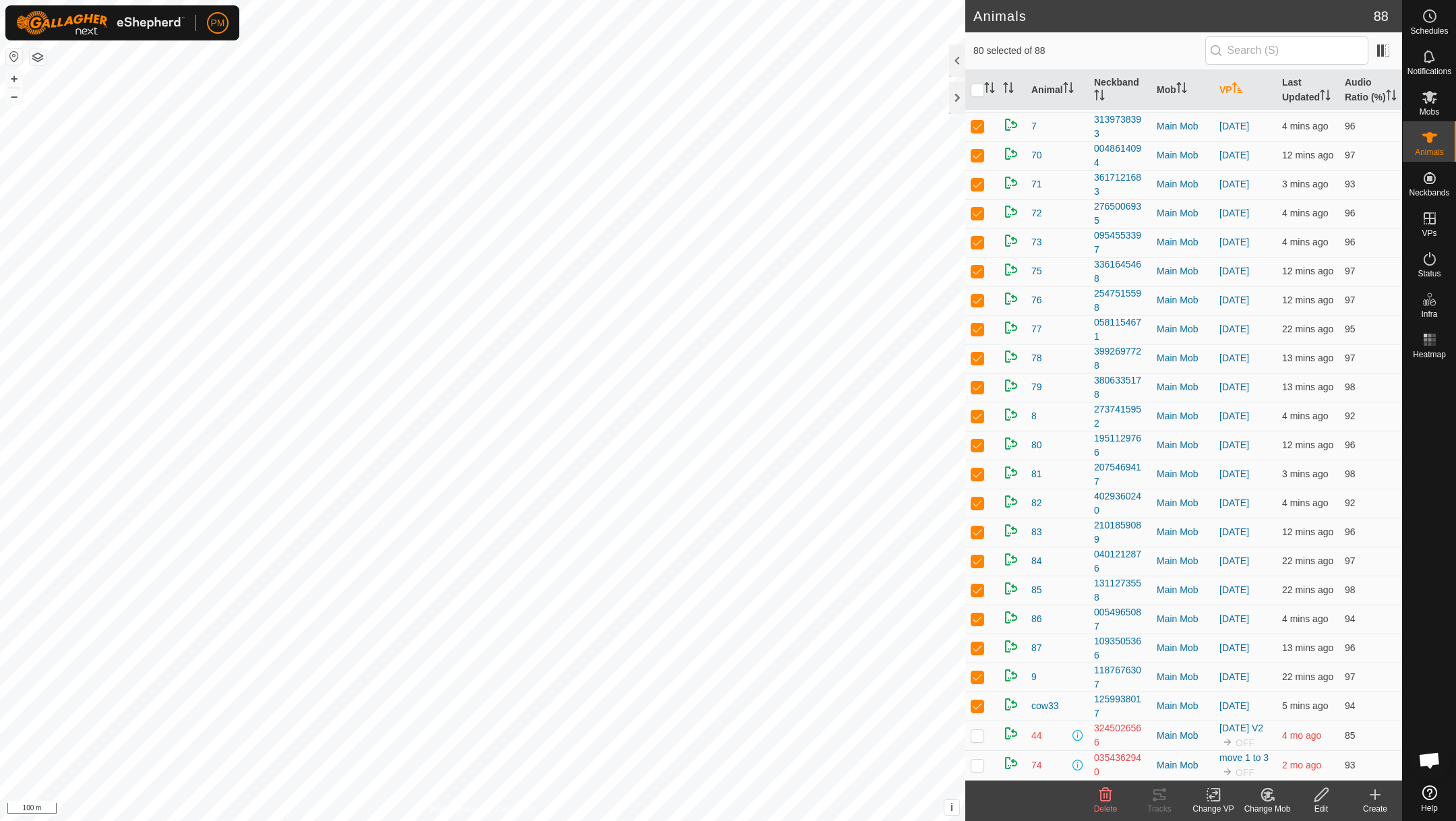
click at [1214, 795] on icon at bounding box center [1214, 795] width 17 height 16
click at [1230, 733] on link "Choose VP..." at bounding box center [1254, 735] width 134 height 27
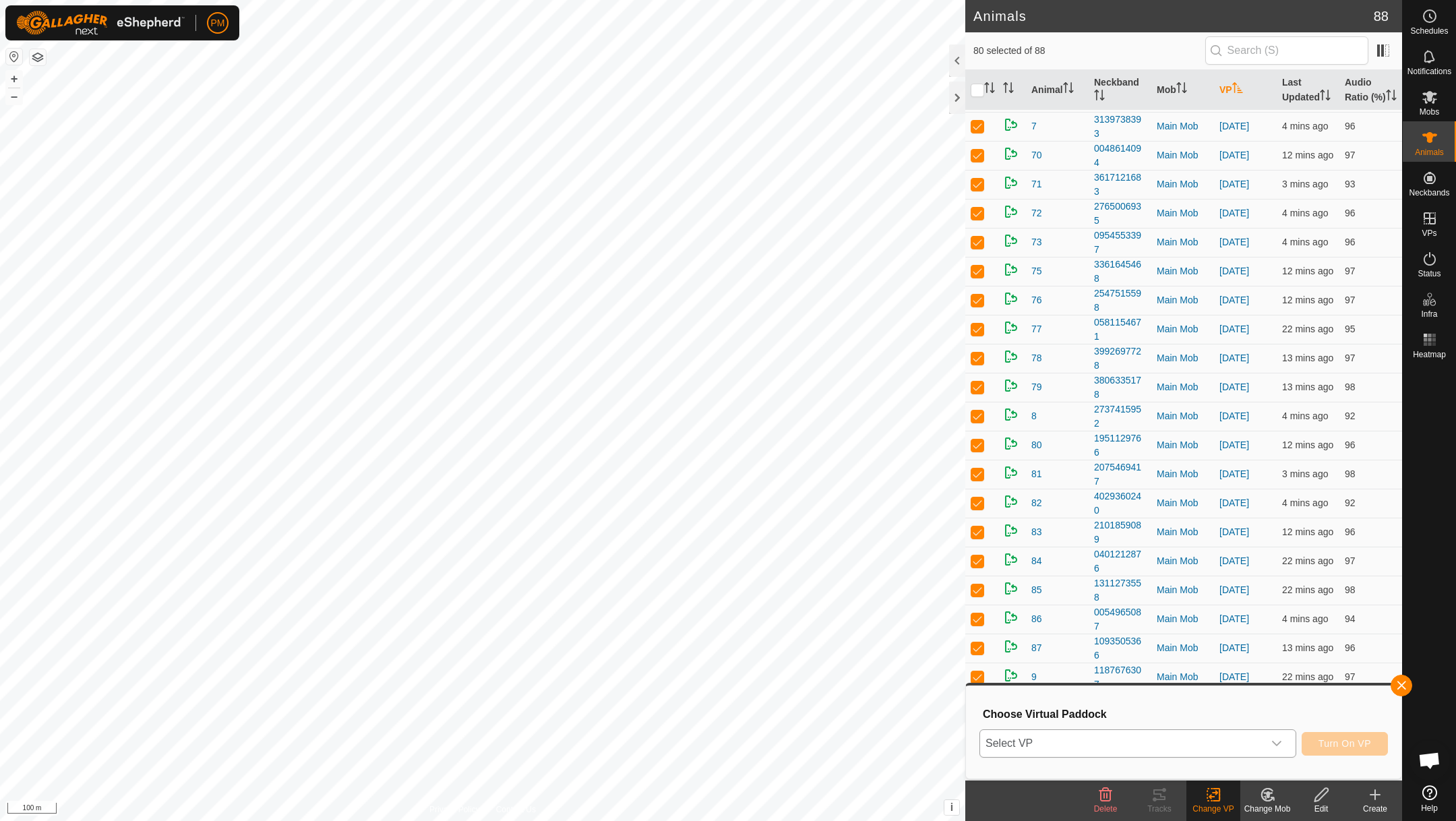
click at [1184, 742] on span "Select VP" at bounding box center [1122, 743] width 283 height 27
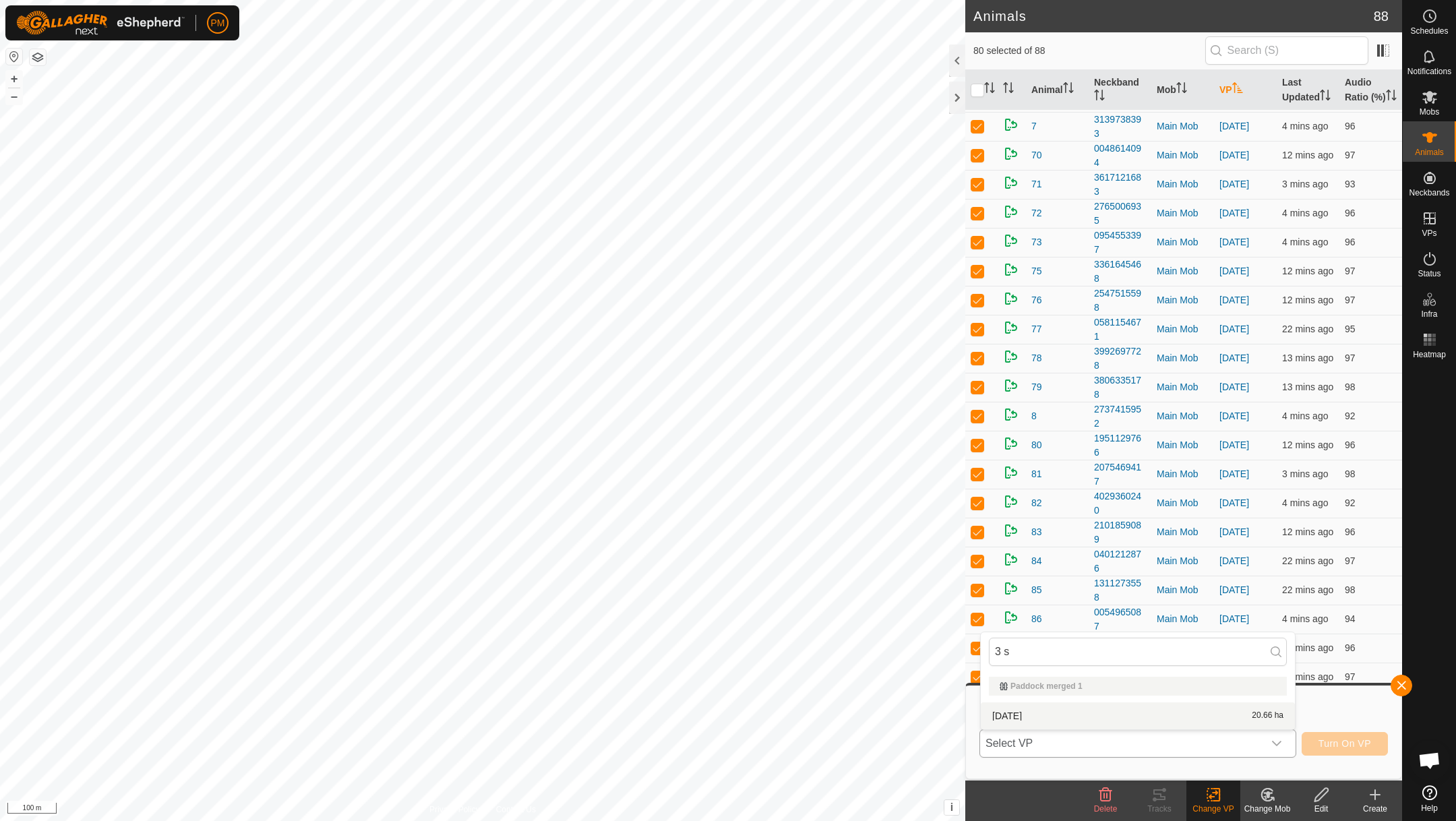
type input "3 s"
click at [1027, 711] on li "[DATE] 20.66 ha" at bounding box center [1138, 715] width 314 height 27
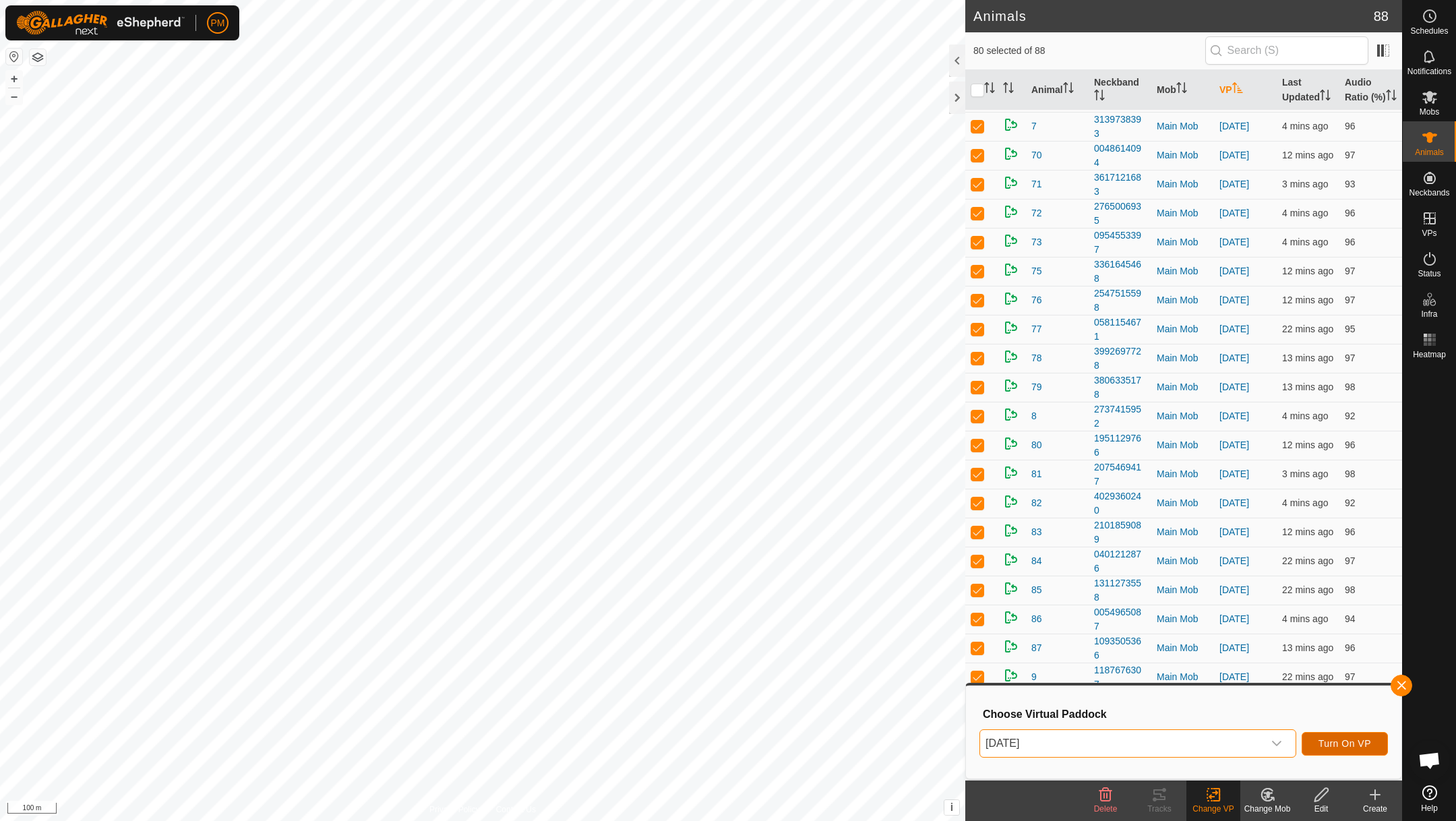
click at [1334, 740] on span "Turn On VP" at bounding box center [1345, 743] width 53 height 11
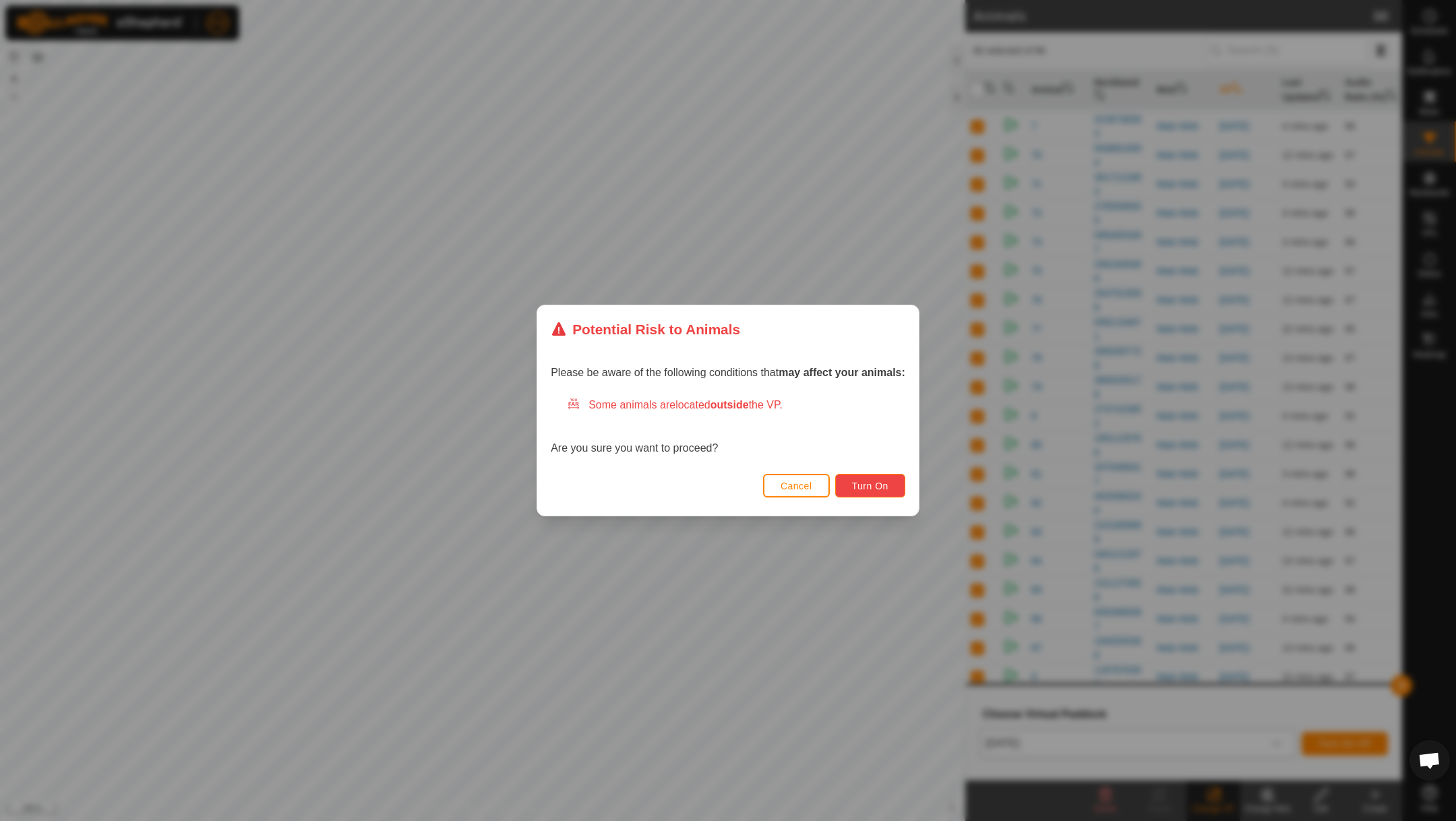
click at [876, 479] on button "Turn On" at bounding box center [870, 486] width 70 height 23
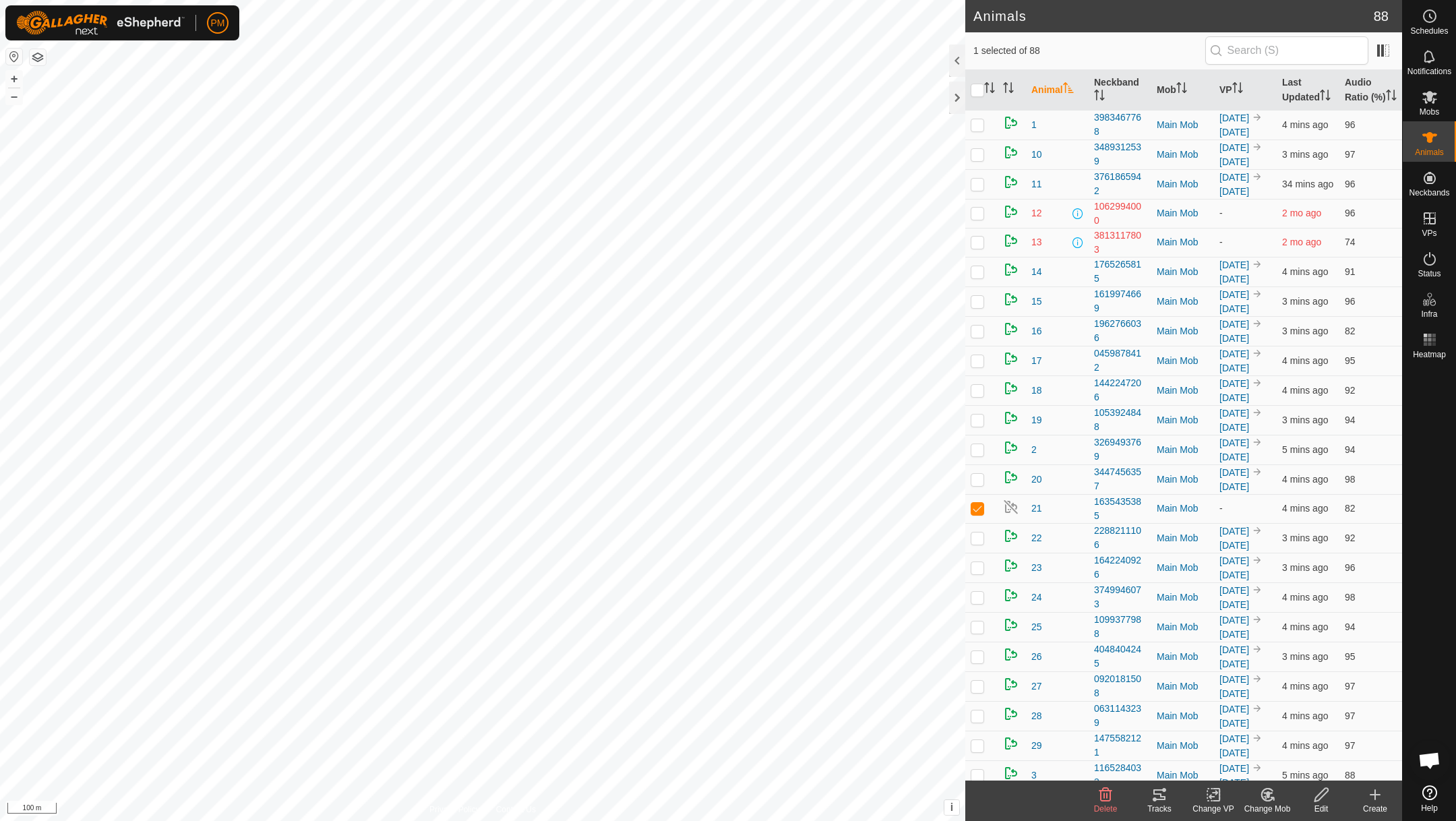
click at [1216, 794] on icon at bounding box center [1214, 795] width 17 height 16
click at [1236, 736] on link "Choose VP..." at bounding box center [1254, 735] width 134 height 27
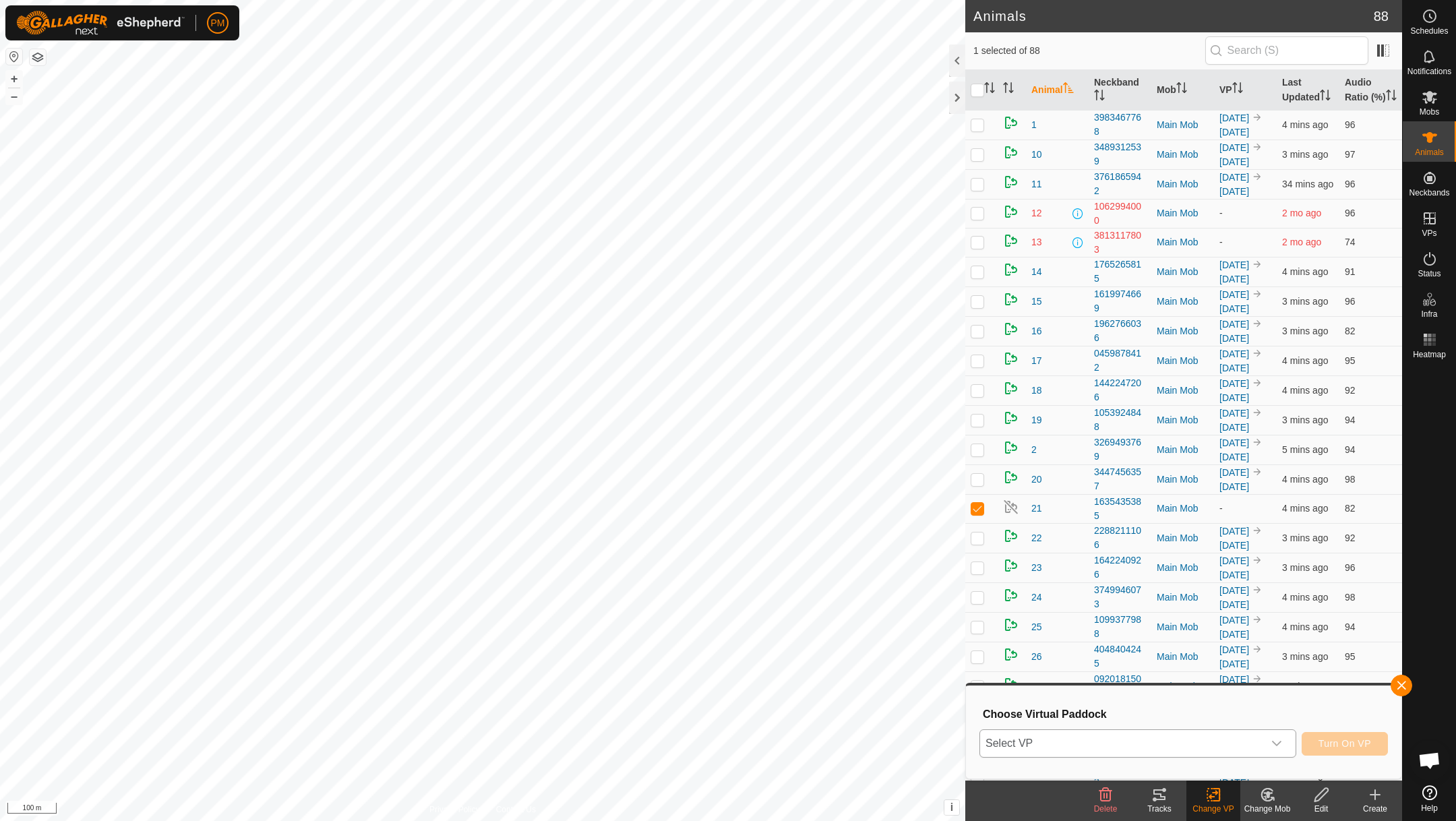
click at [1167, 744] on span "Select VP" at bounding box center [1122, 743] width 283 height 27
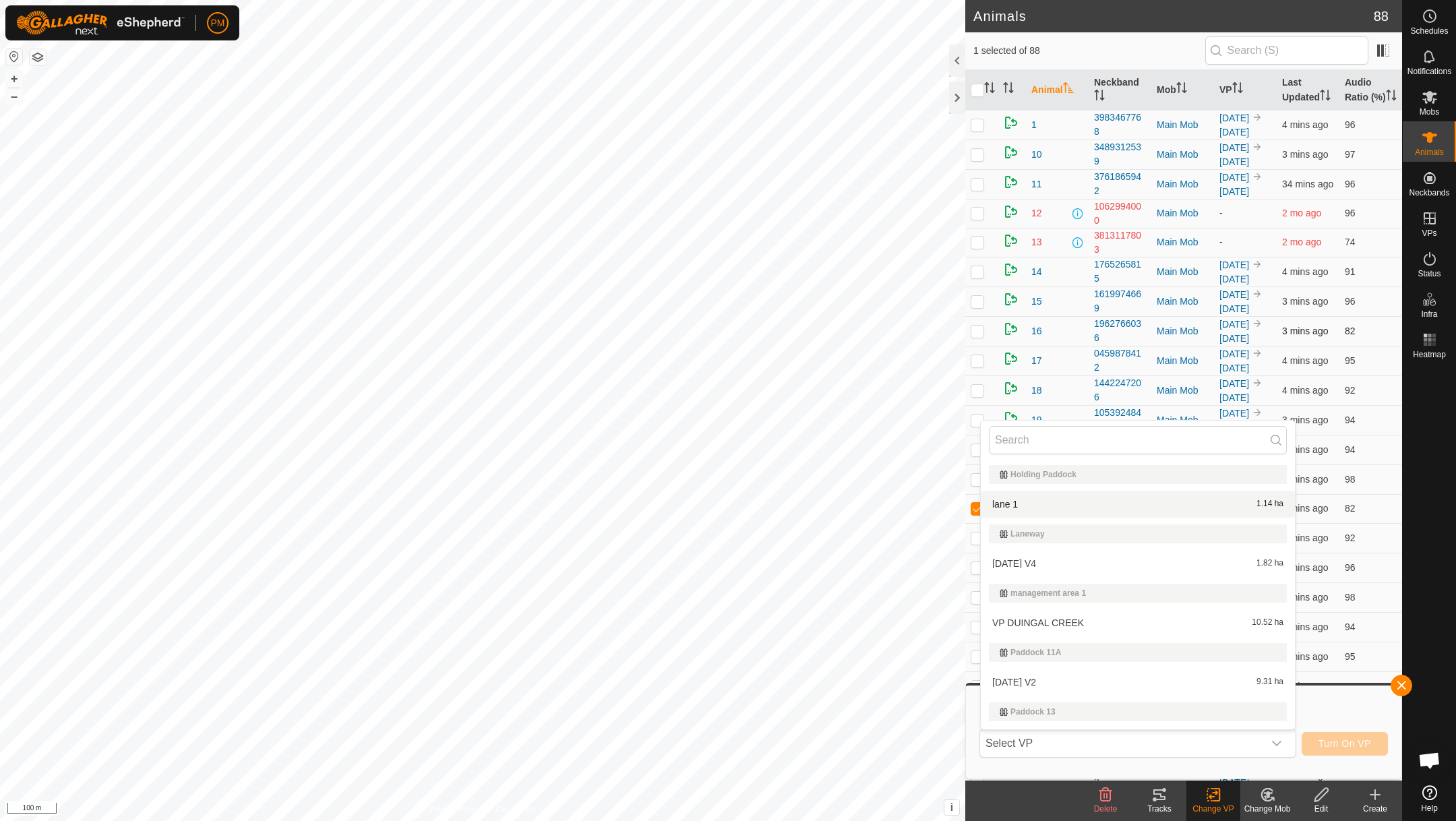
type input "s"
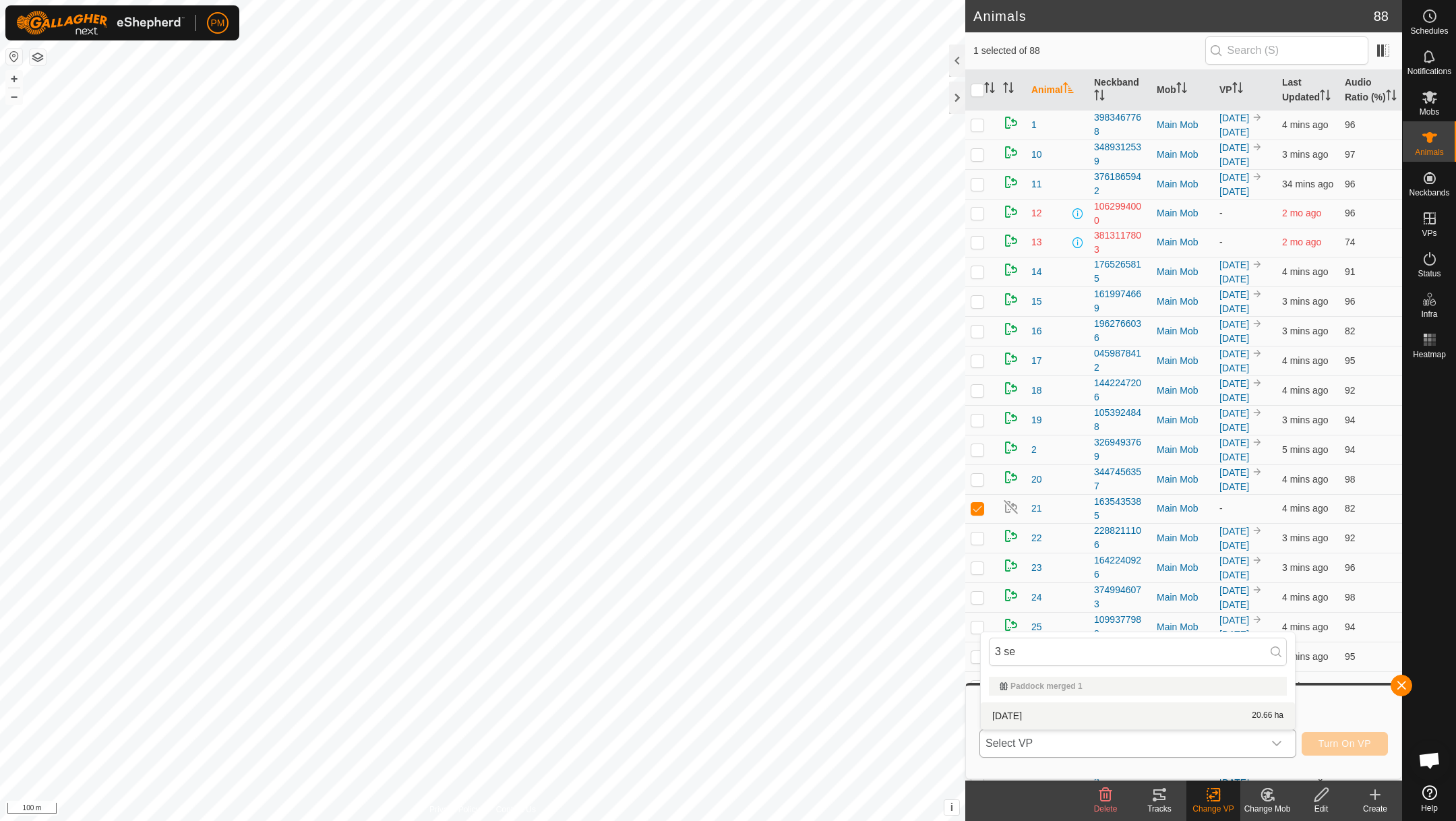
type input "3 se"
click at [1025, 709] on li "[DATE] 20.66 ha" at bounding box center [1138, 715] width 314 height 27
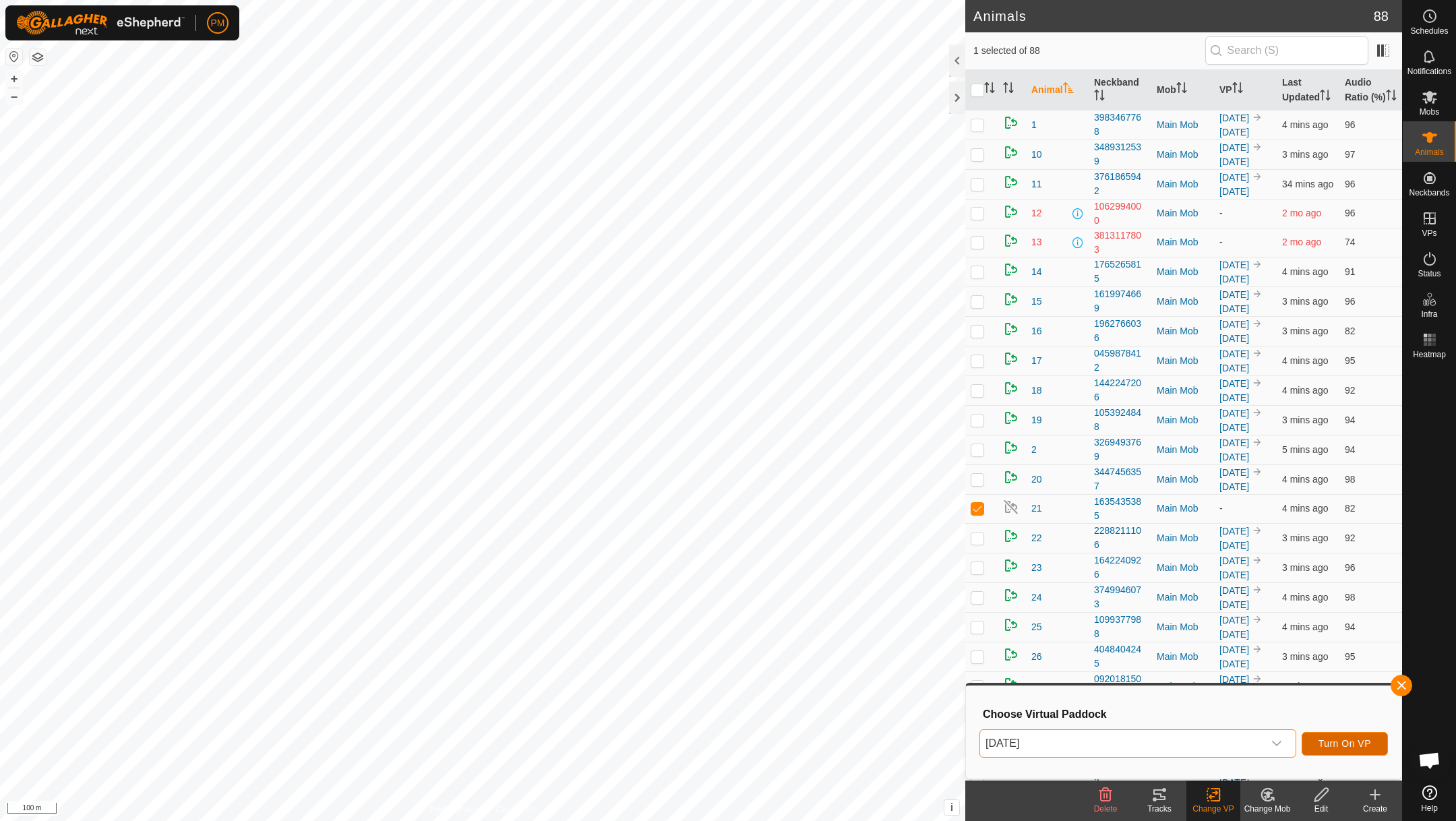
click at [1349, 743] on span "Turn On VP" at bounding box center [1345, 743] width 53 height 11
